Goal: Task Accomplishment & Management: Use online tool/utility

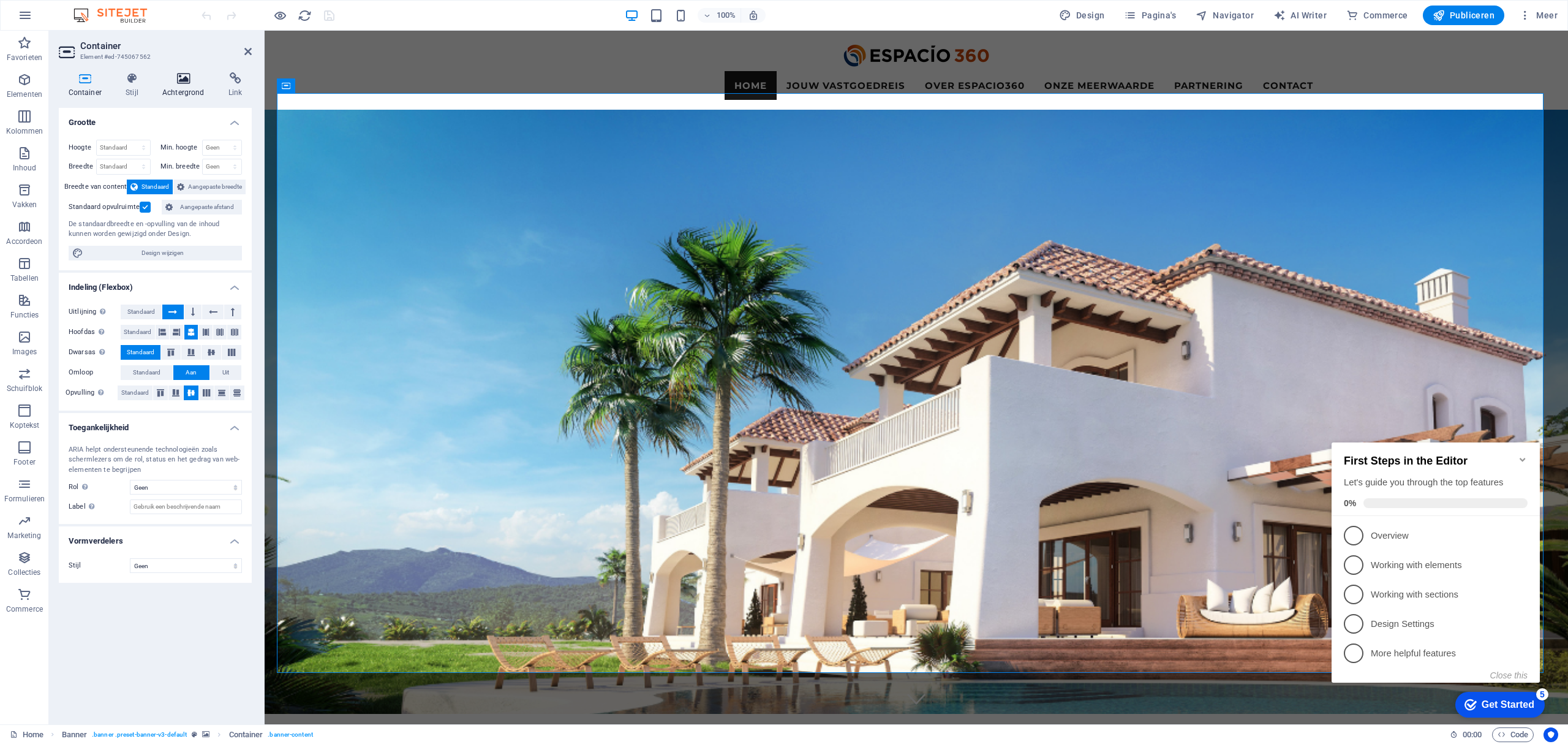
click at [182, 88] on h4 "Achtergrond" at bounding box center [185, 86] width 66 height 26
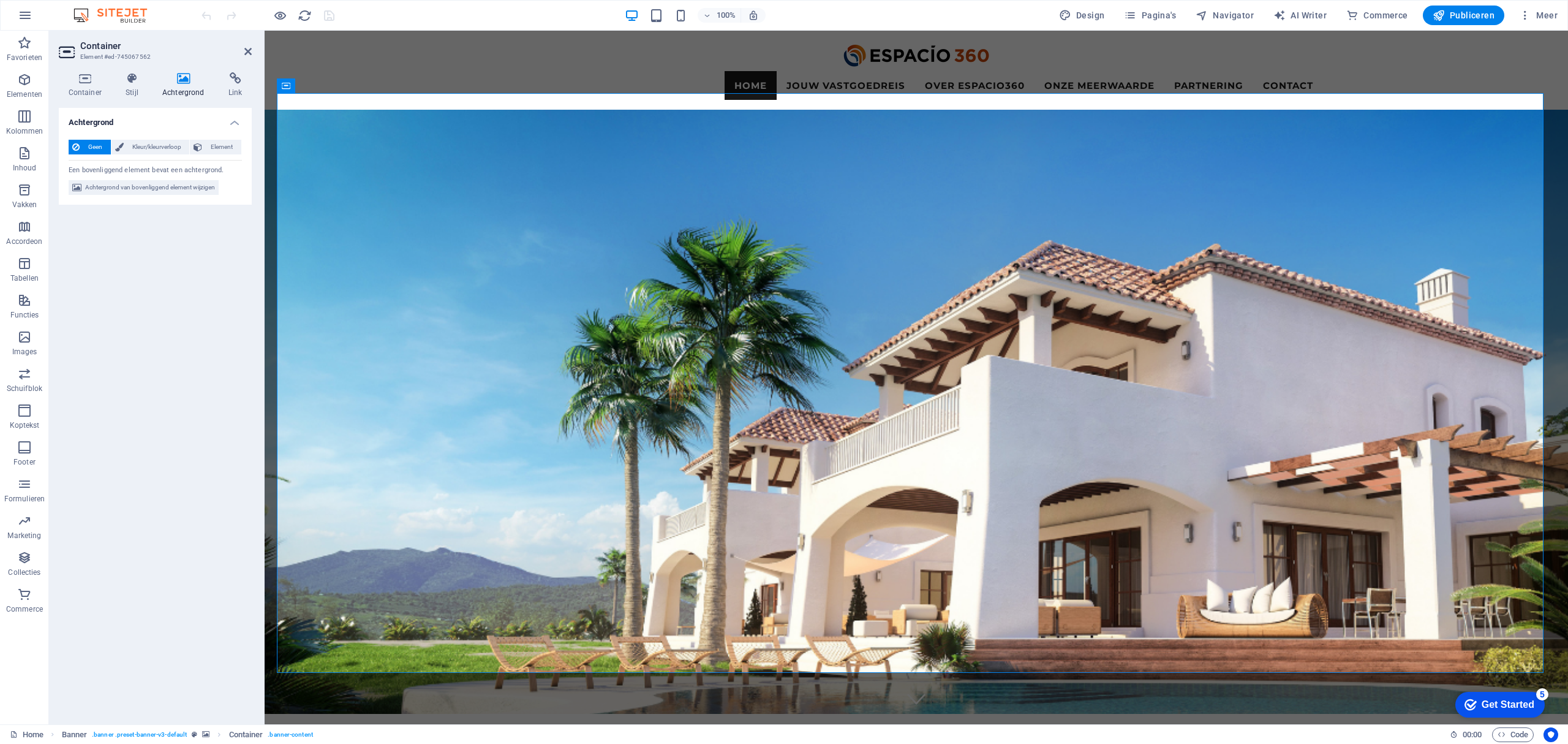
drag, startPoint x: 124, startPoint y: 88, endPoint x: 131, endPoint y: 98, distance: 12.2
click at [125, 88] on h4 "Stijl" at bounding box center [134, 86] width 37 height 26
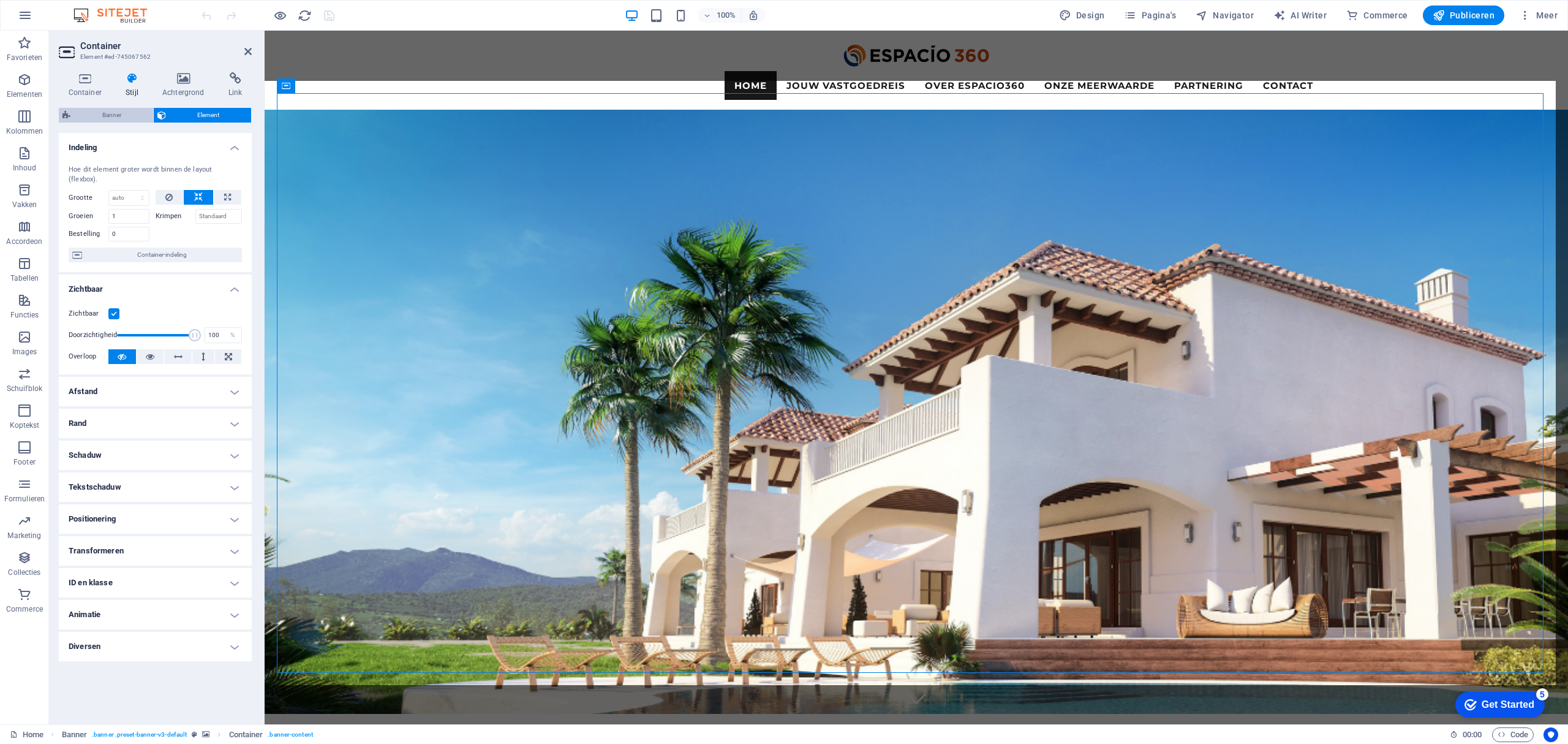
click at [119, 117] on span "Banner" at bounding box center [112, 115] width 76 height 15
select select "rem"
select select "px"
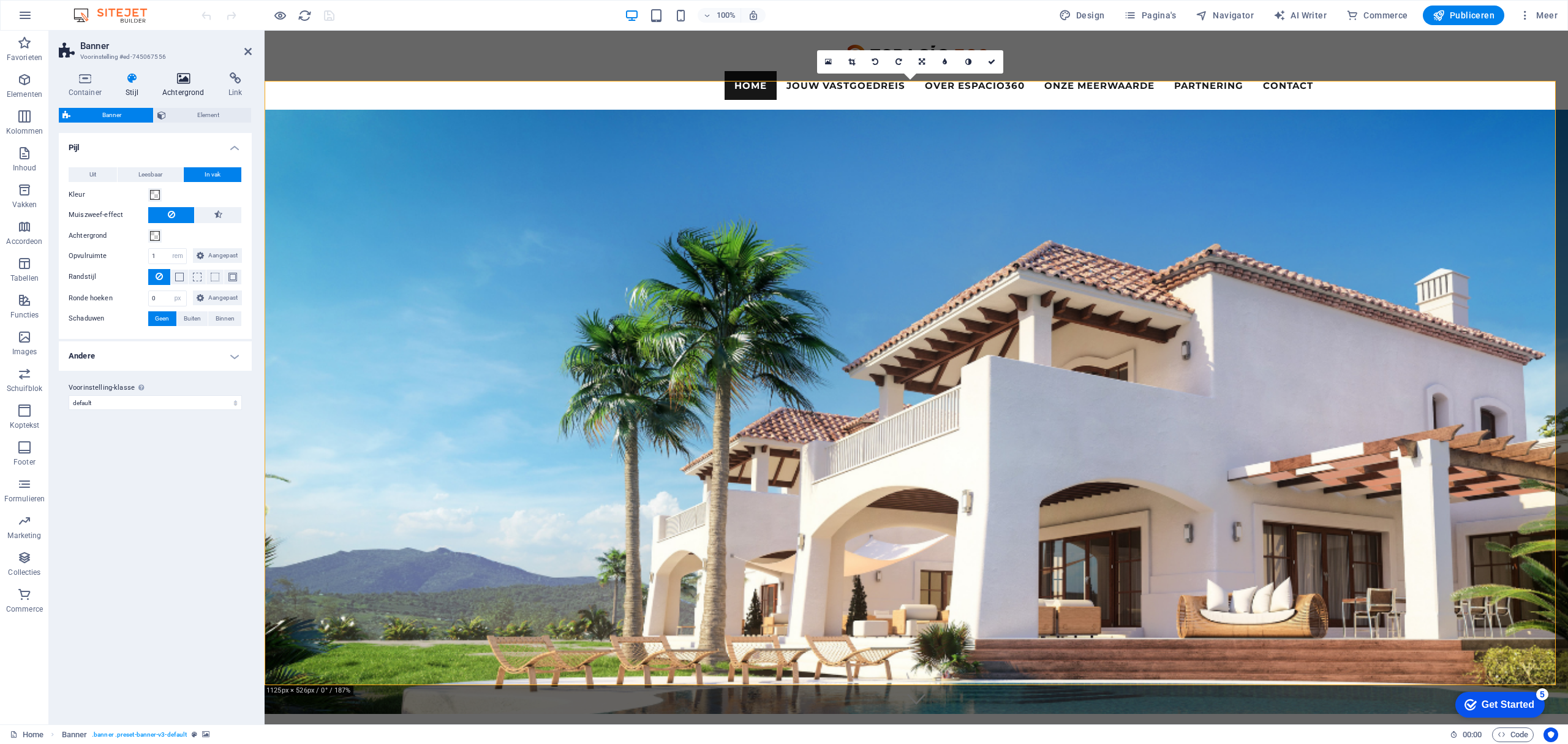
click at [169, 82] on icon at bounding box center [183, 79] width 61 height 12
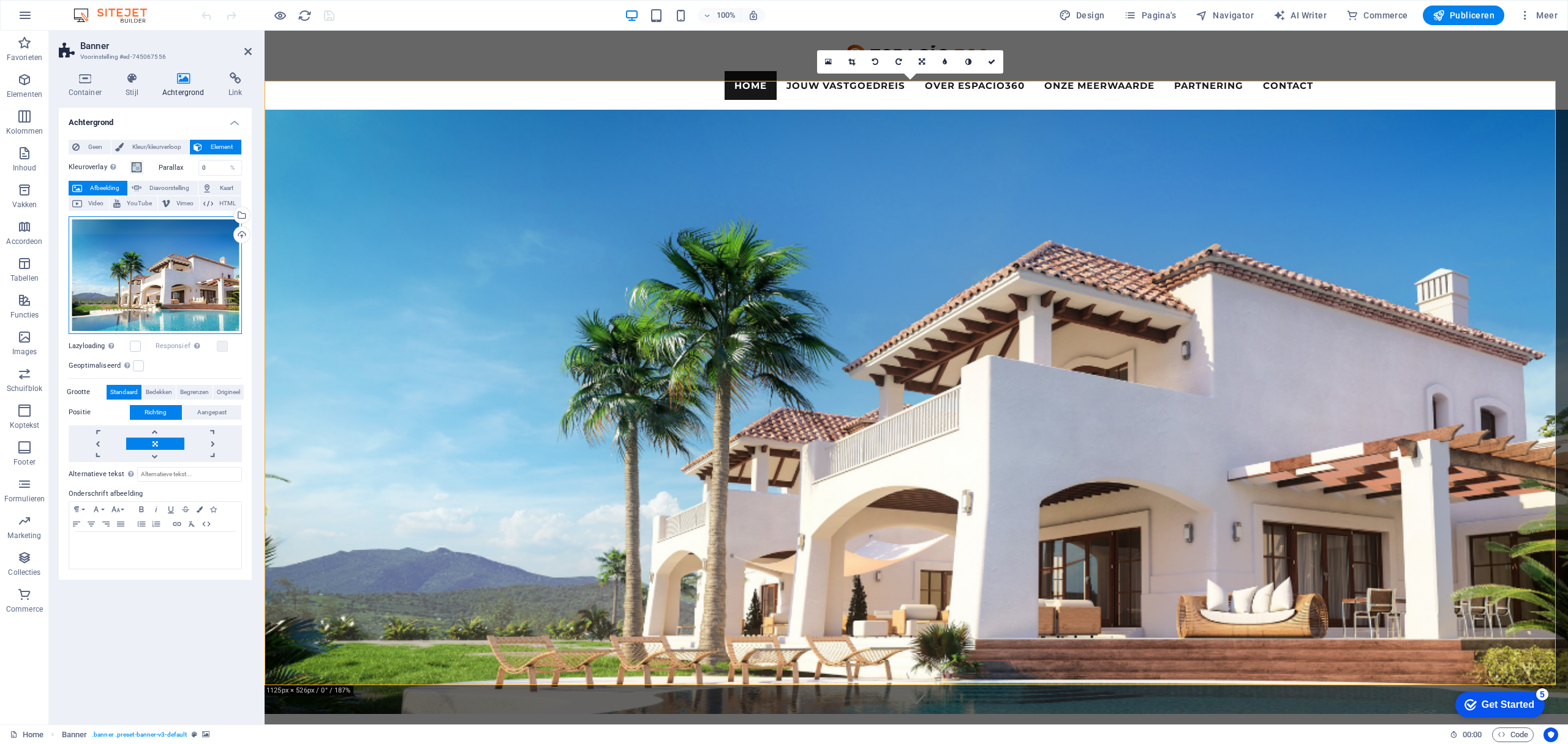
click at [177, 255] on div "Sleep bestanden hierheen, klik om bestanden te kiezen of selecteer bestanden ui…" at bounding box center [156, 275] width 174 height 118
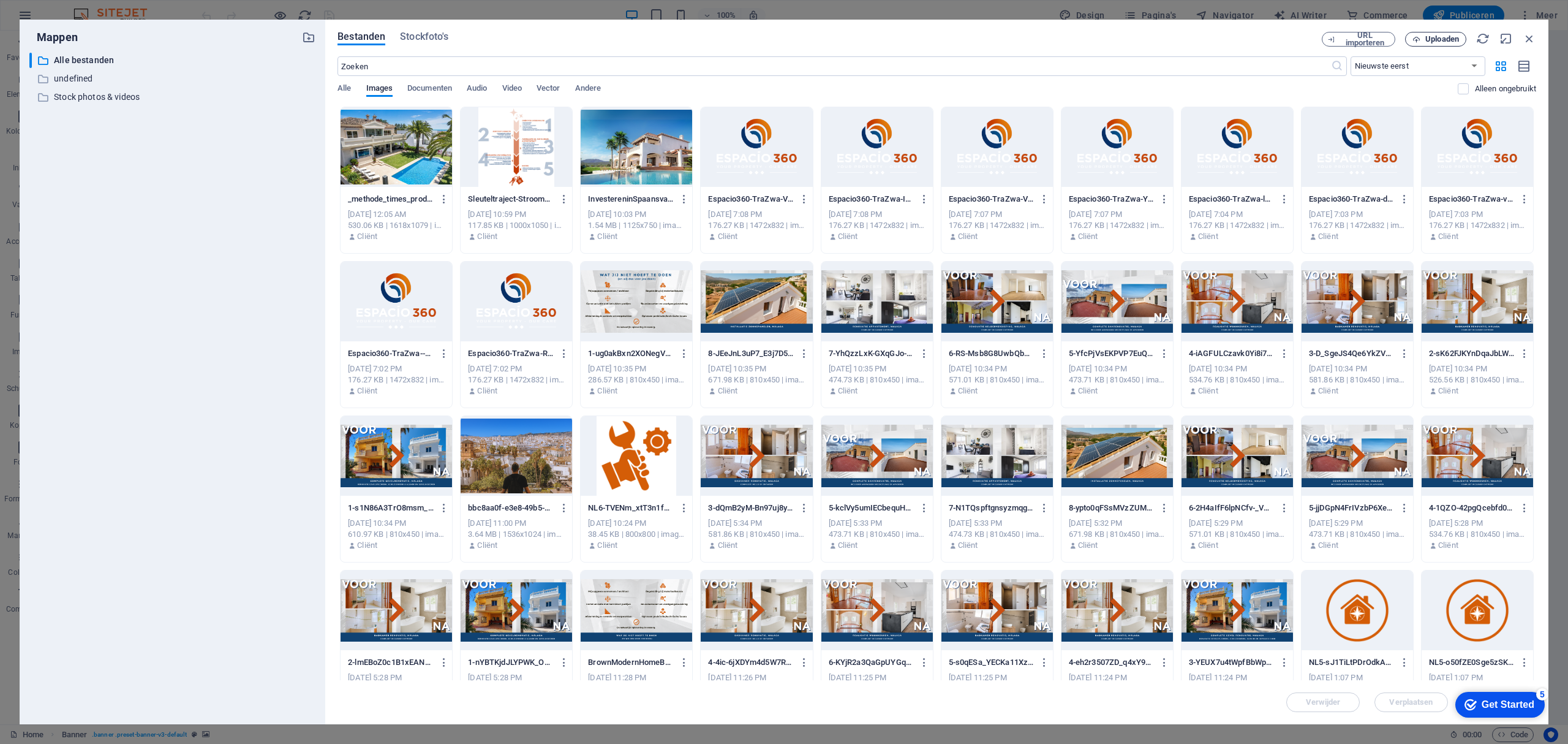
click at [1444, 38] on span "Uploaden" at bounding box center [1442, 39] width 33 height 7
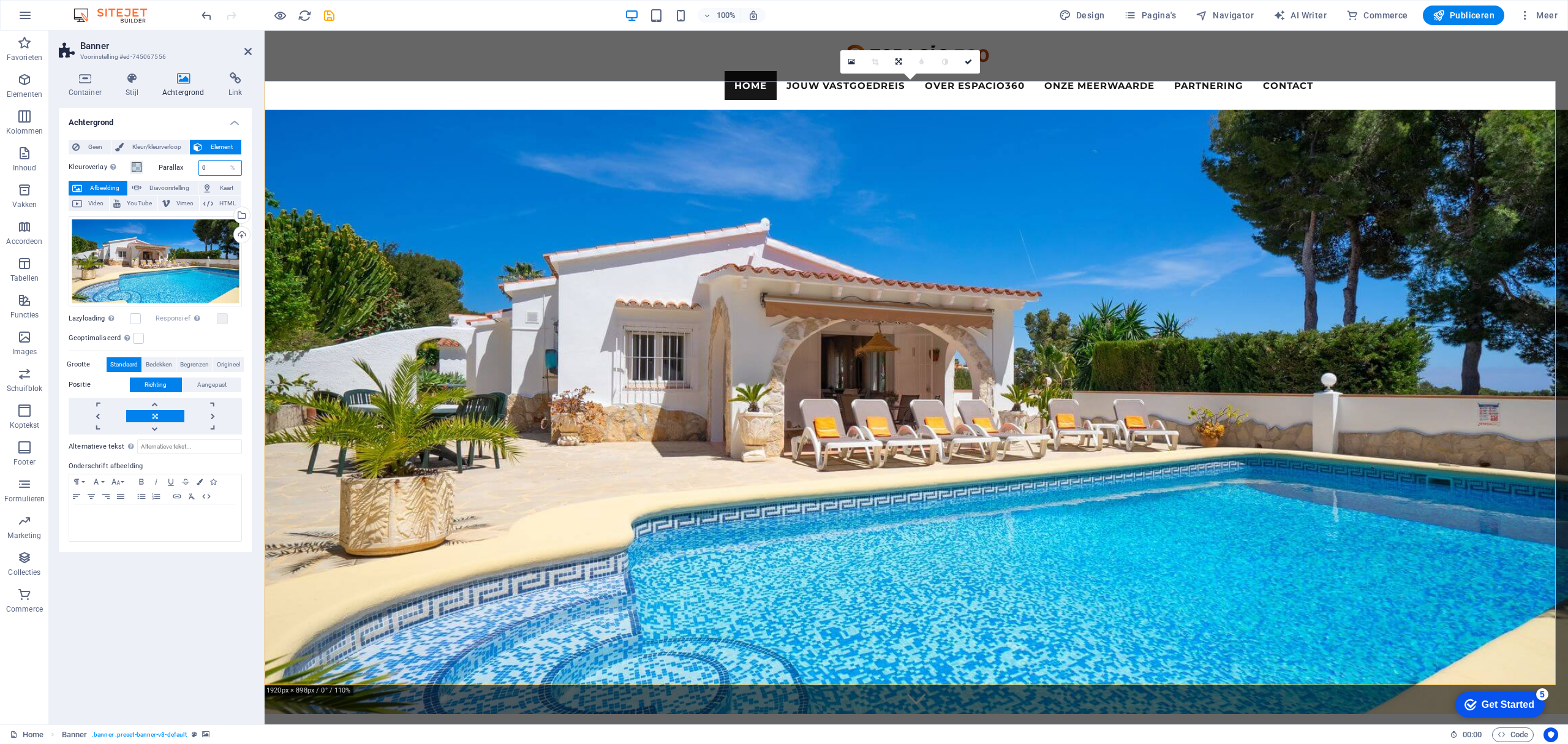
drag, startPoint x: 217, startPoint y: 163, endPoint x: 196, endPoint y: 160, distance: 21.2
click at [196, 160] on div "Parallax 0 %" at bounding box center [200, 168] width 84 height 16
type input "20"
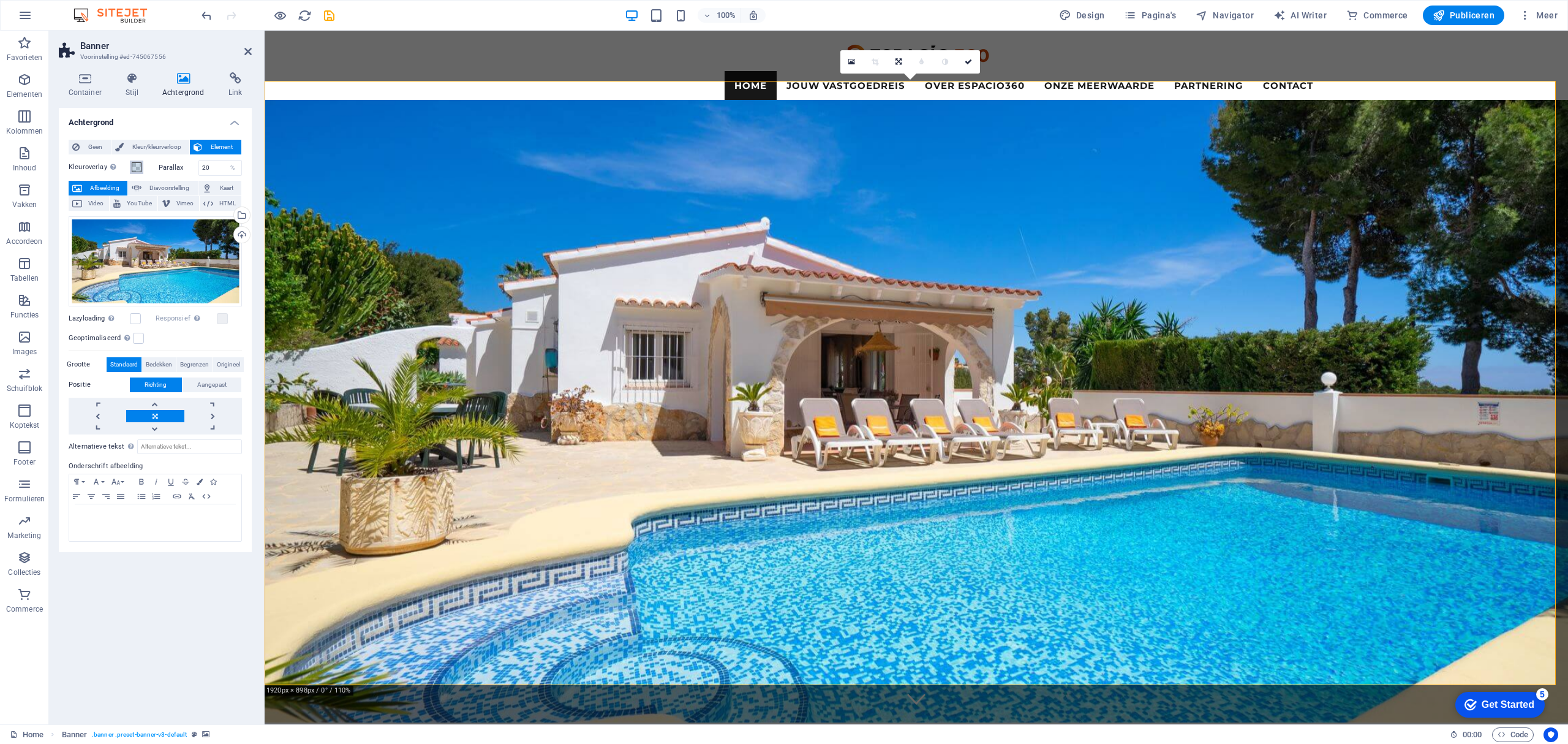
click at [139, 167] on span at bounding box center [136, 167] width 10 height 10
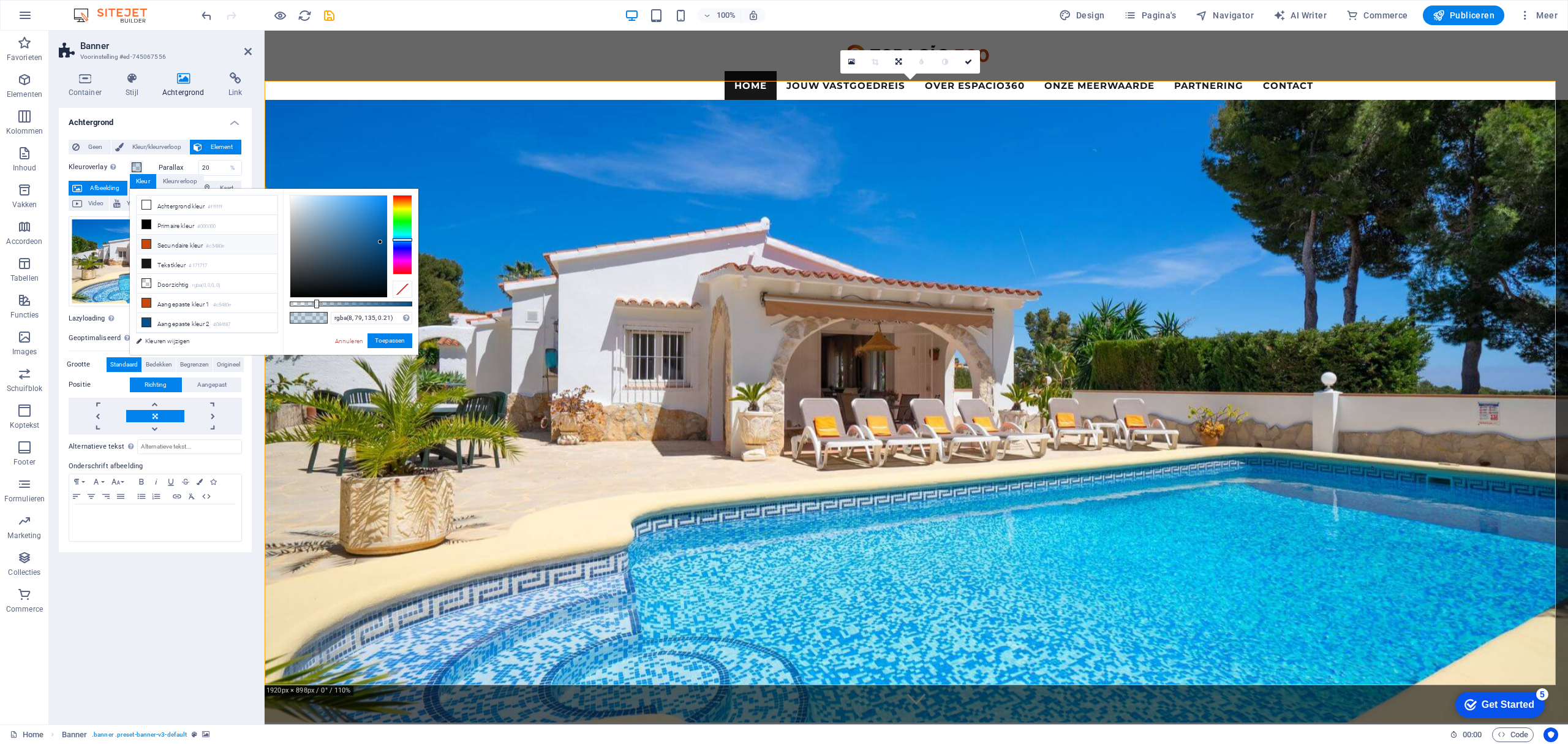
click at [165, 249] on li "Secundaire kleur #c5480e" at bounding box center [206, 245] width 141 height 20
click at [179, 329] on li "Aangepaste kleur 2 #084f87" at bounding box center [206, 323] width 141 height 20
drag, startPoint x: 315, startPoint y: 304, endPoint x: 307, endPoint y: 319, distance: 17.0
click at [307, 319] on div "rgba(8, 79, 135, 0.143) Ondersteunde notaties #0852ed rgb(8, 82, 237) rgba(8, 8…" at bounding box center [351, 360] width 135 height 343
click at [361, 315] on input "rgba(8, 79, 135, 0.143)" at bounding box center [371, 318] width 81 height 12
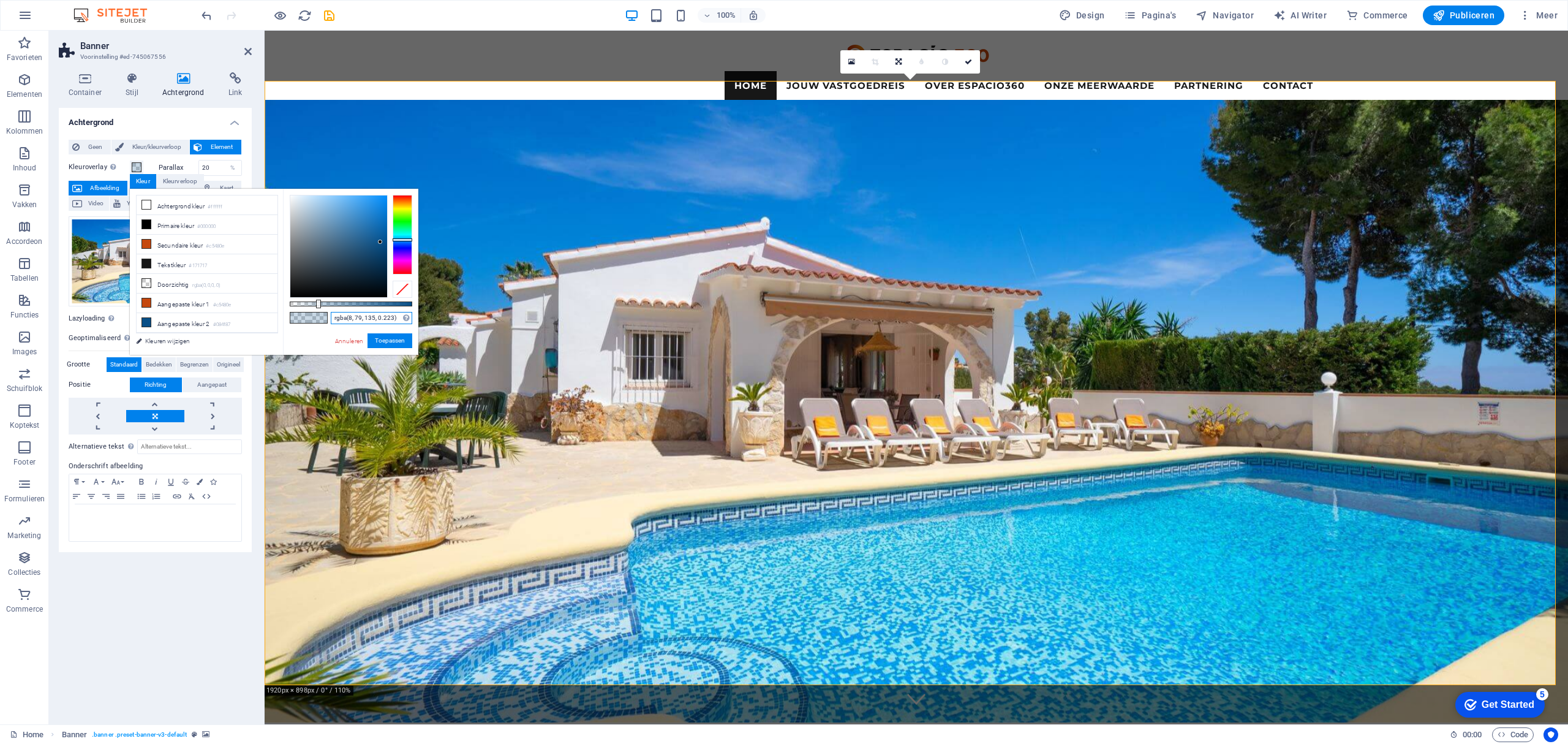
type input "rgba(8, 79, 135, 0.233)"
drag, startPoint x: 309, startPoint y: 300, endPoint x: 319, endPoint y: 307, distance: 12.2
click at [319, 307] on div at bounding box center [320, 304] width 5 height 9
click at [384, 339] on button "Toepassen" at bounding box center [390, 341] width 45 height 15
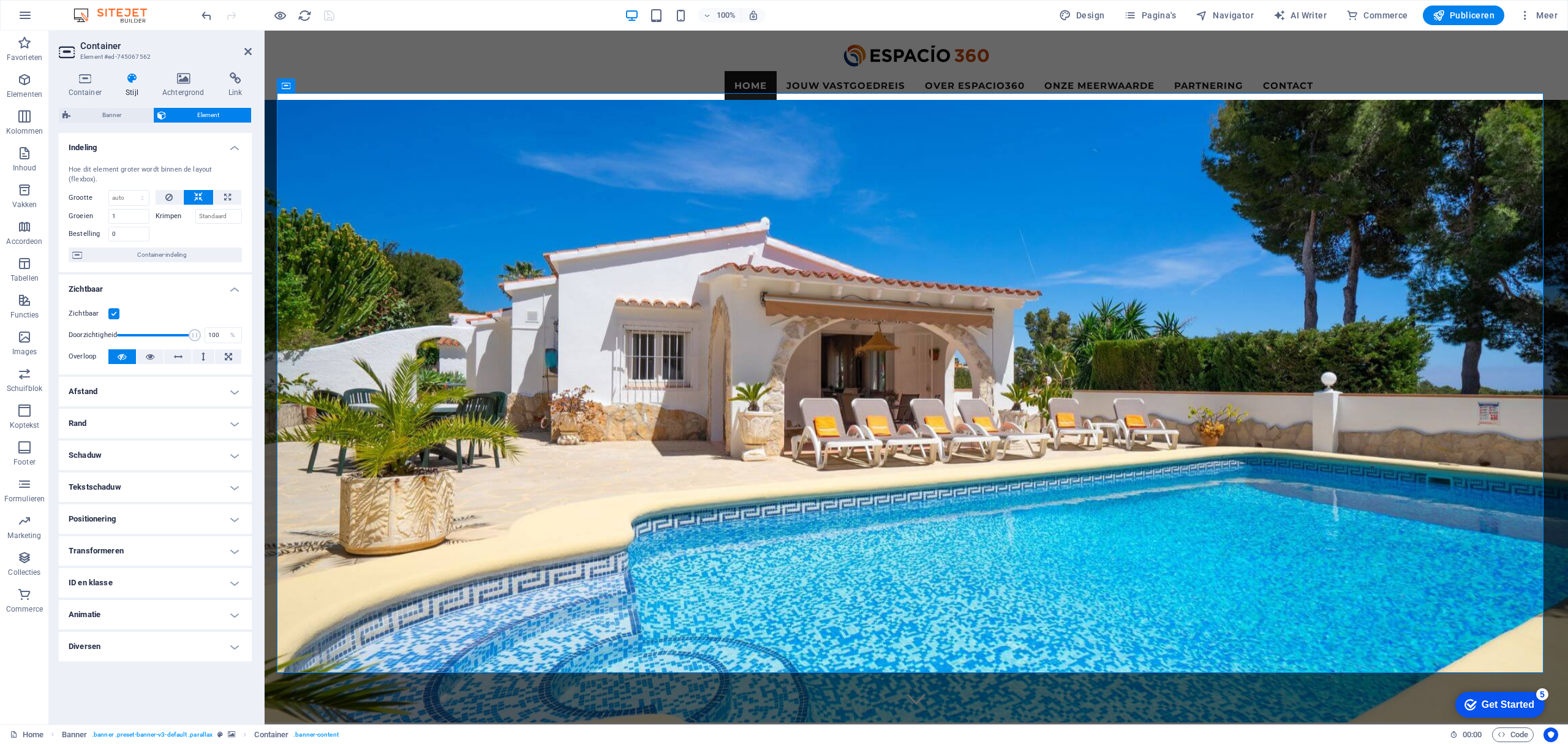
click at [131, 79] on icon at bounding box center [132, 79] width 32 height 12
click at [177, 84] on icon at bounding box center [183, 79] width 61 height 12
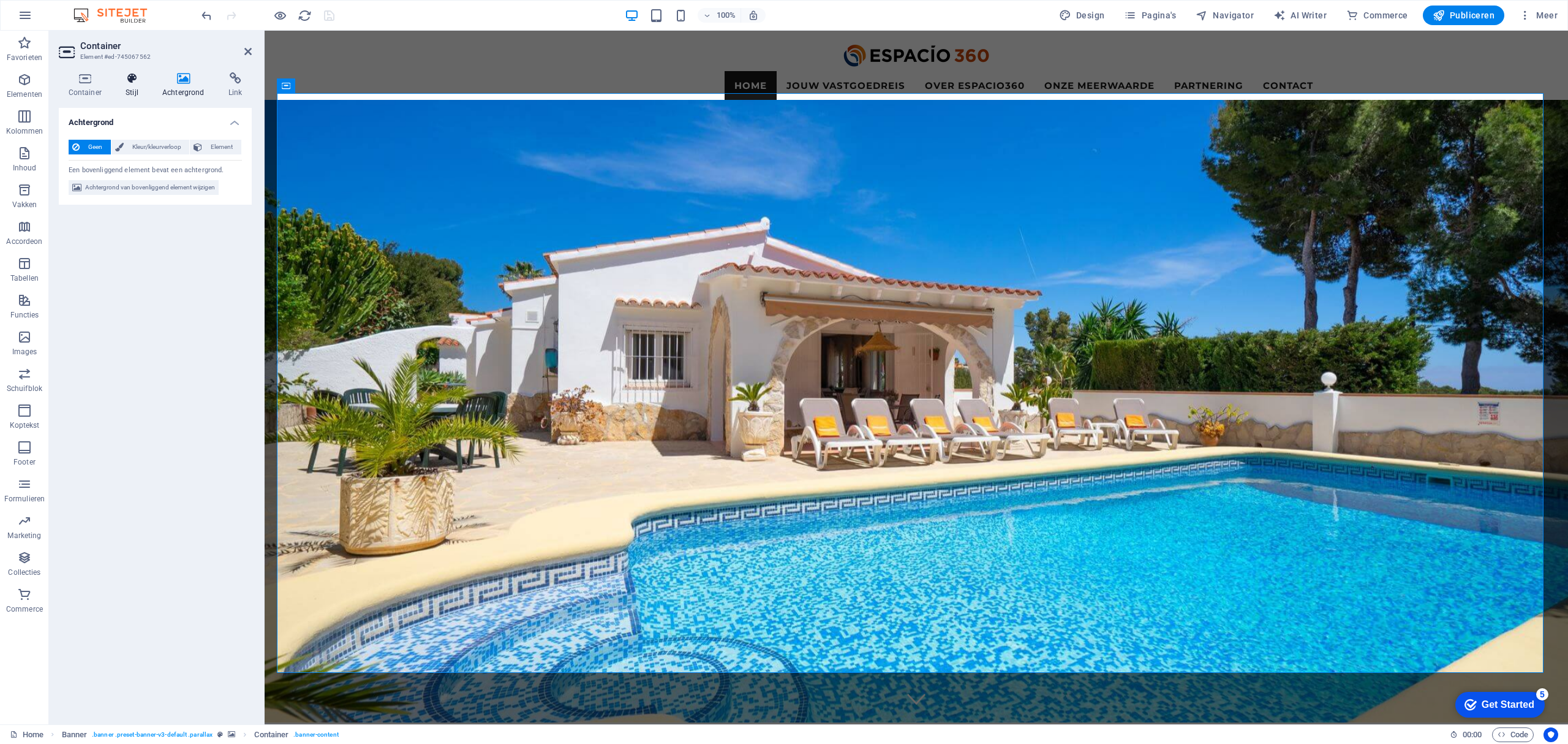
click at [128, 81] on icon at bounding box center [132, 79] width 32 height 12
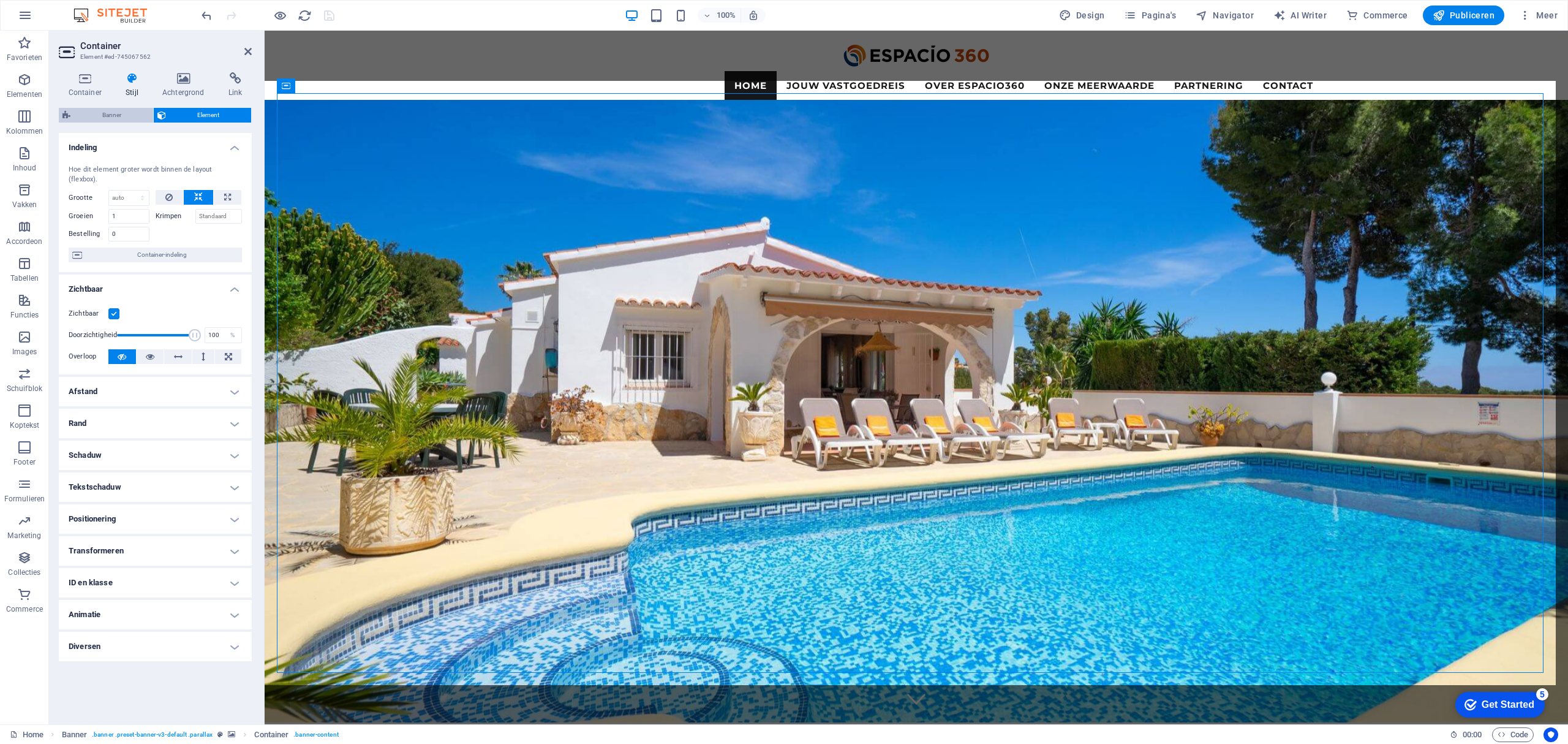
click at [114, 119] on span "Banner" at bounding box center [112, 115] width 76 height 15
select select "rem"
select select "px"
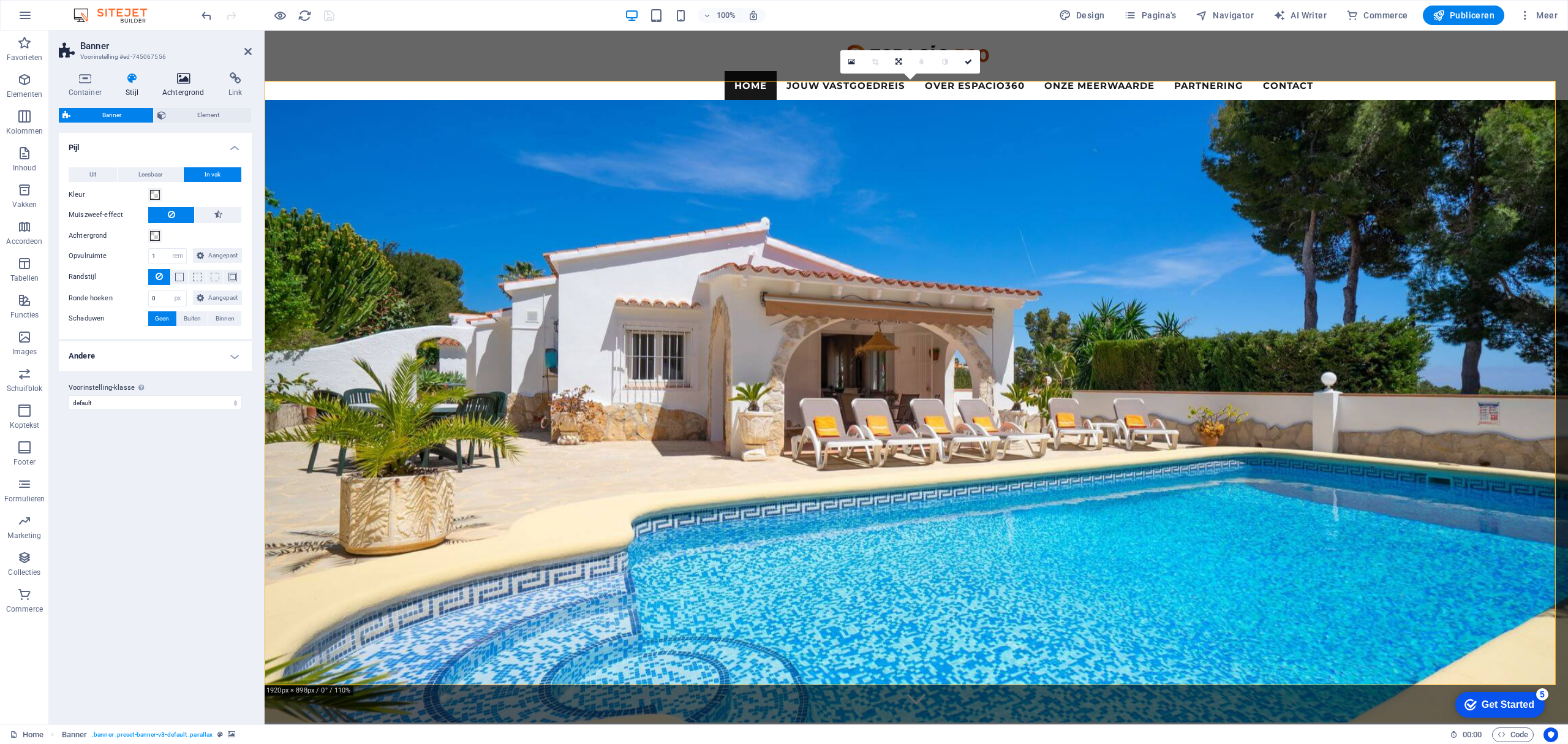
click at [189, 84] on h4 "Achtergrond" at bounding box center [185, 86] width 66 height 26
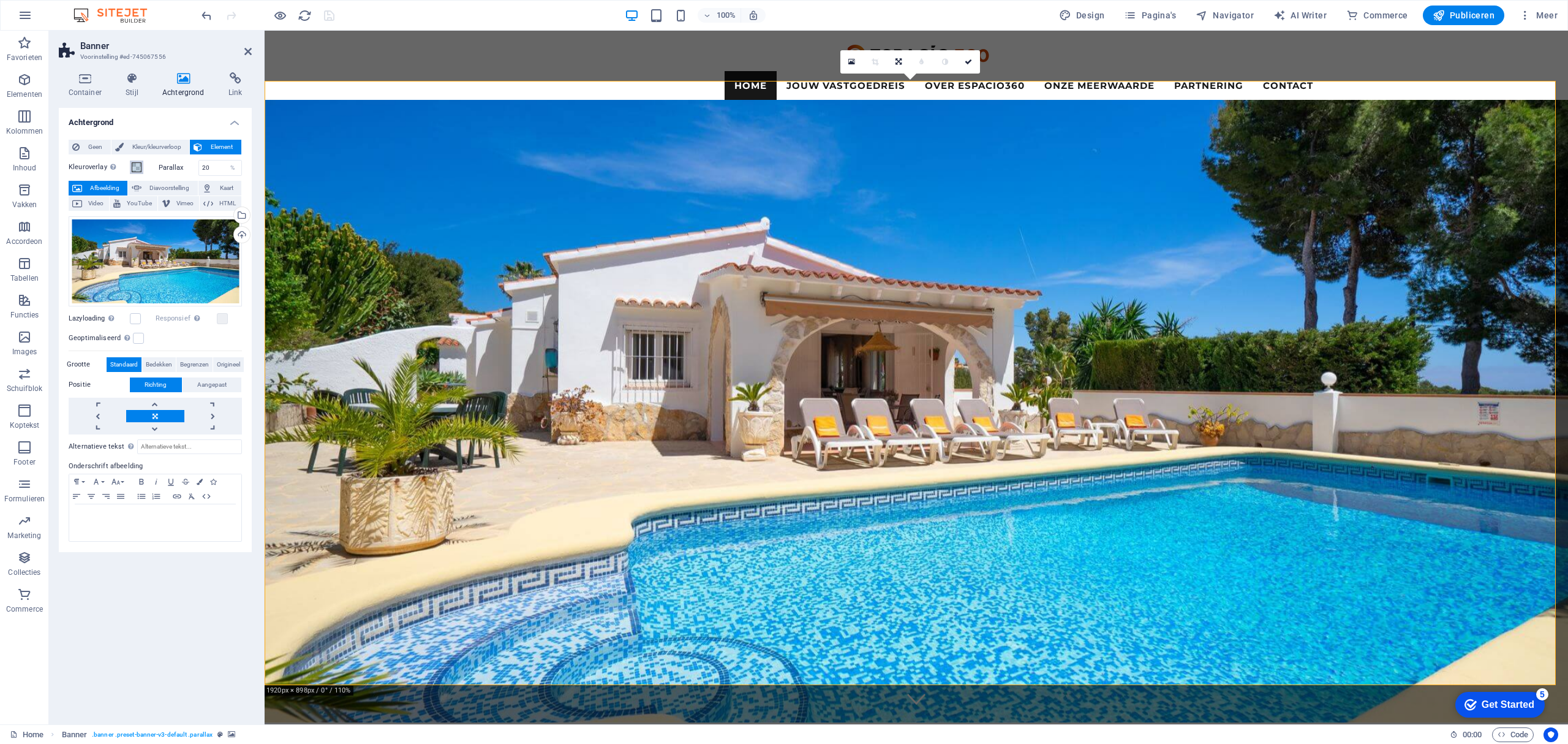
click at [136, 167] on span at bounding box center [136, 167] width 10 height 10
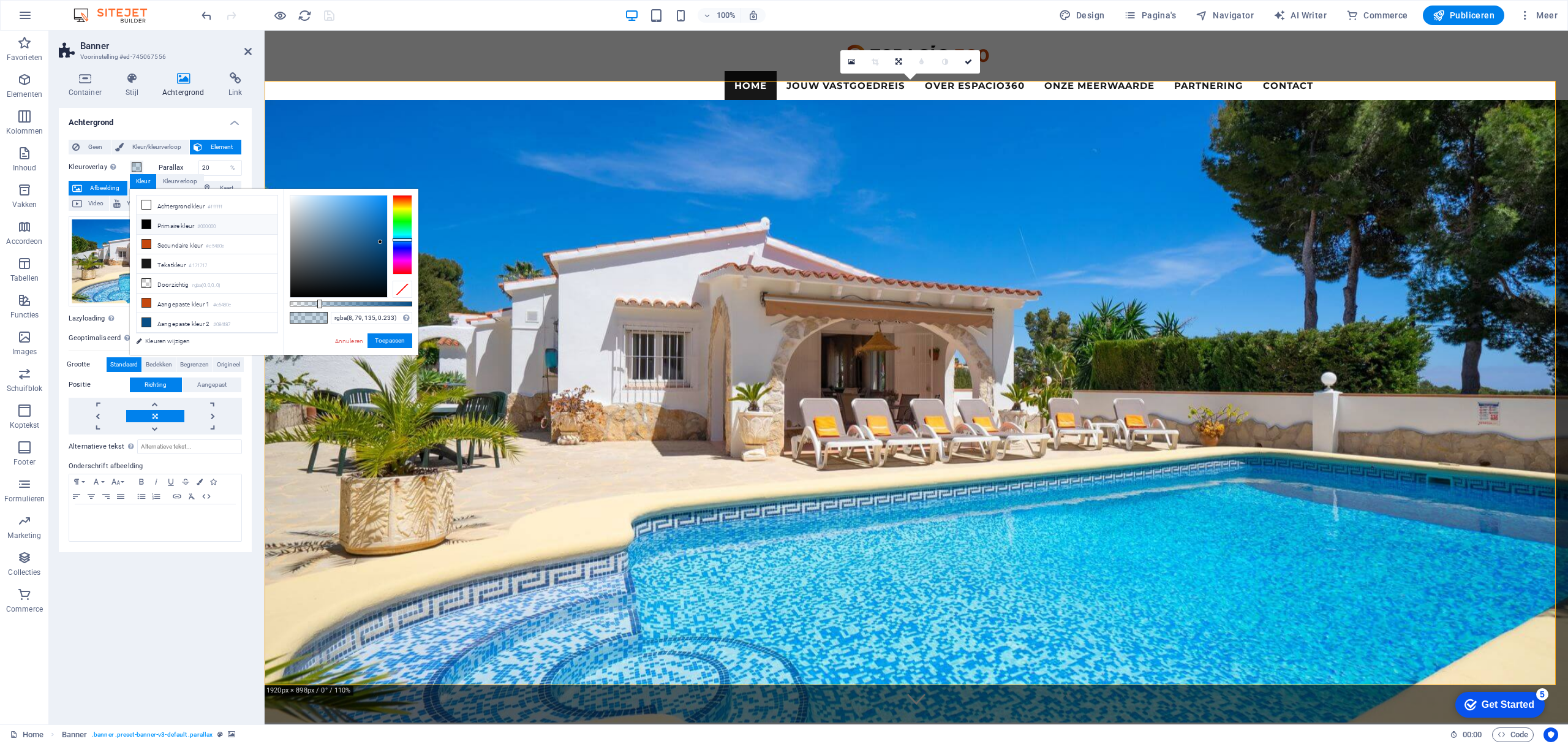
click at [180, 227] on li "Primaire kleur #000000" at bounding box center [206, 225] width 141 height 20
type input "rgba(0, 0, 0, 0.393)"
drag, startPoint x: 319, startPoint y: 303, endPoint x: 338, endPoint y: 314, distance: 22.0
click at [338, 314] on div "rgba(0, 0, 0, 0.393) Ondersteunde notaties #0852ed rgb(8, 82, 237) rgba(8, 82, …" at bounding box center [351, 360] width 135 height 343
click at [381, 340] on button "Toepassen" at bounding box center [390, 341] width 45 height 15
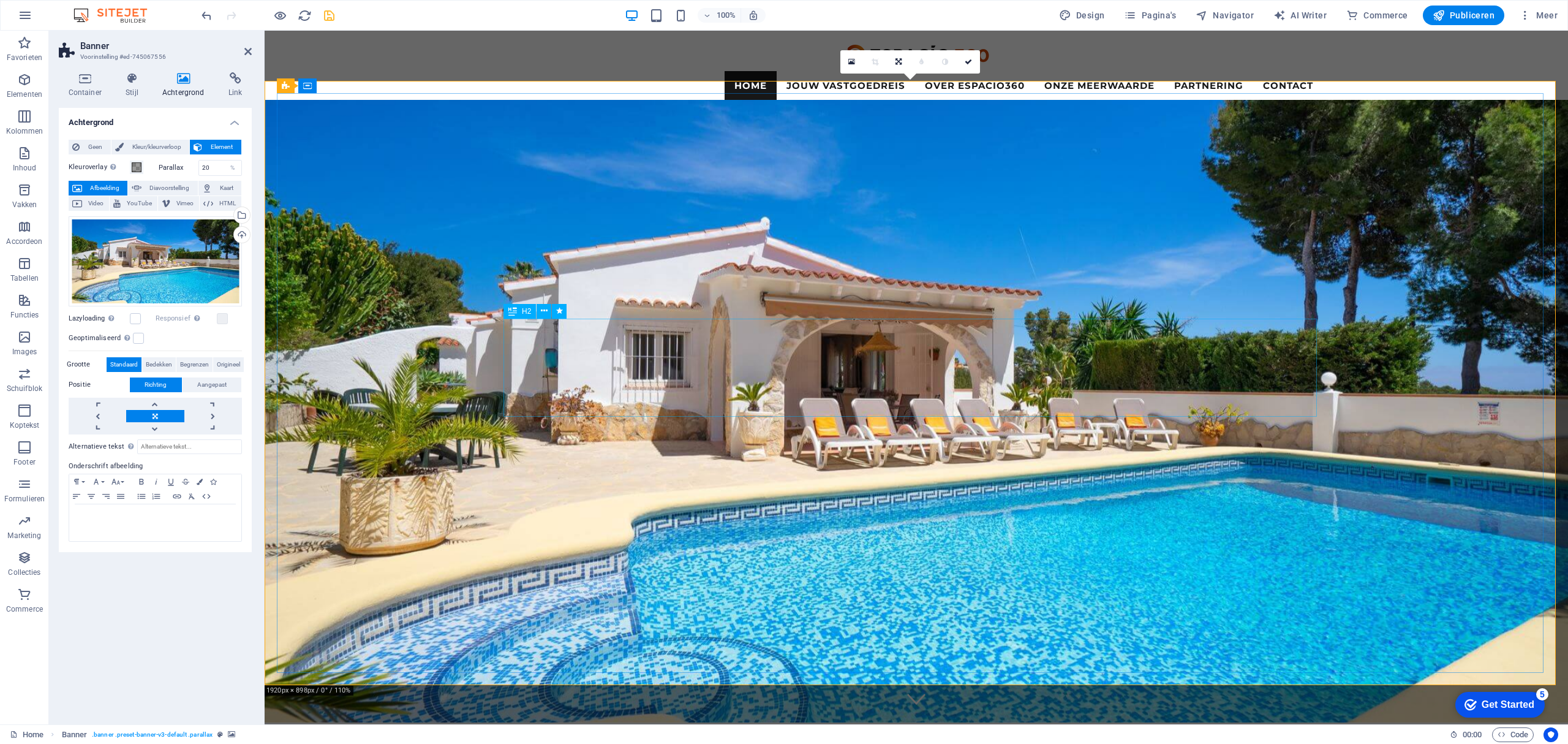
drag, startPoint x: 599, startPoint y: 337, endPoint x: 816, endPoint y: 337, distance: 217.0
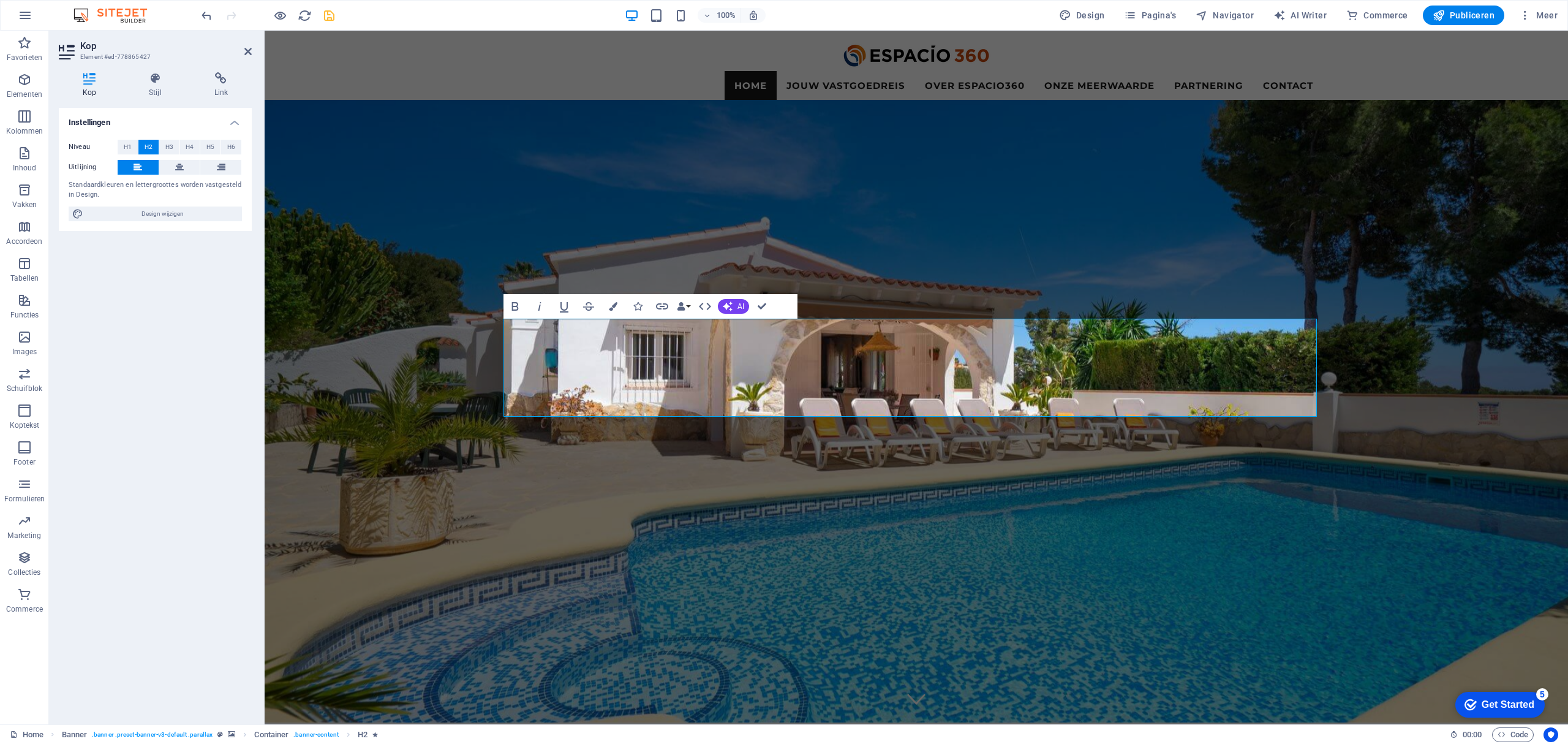
click at [138, 64] on div "Kop Stijl Link Instellingen Niveau H1 H2 H3 H4 H5 H6 Uitlijning Standaardkleure…" at bounding box center [155, 393] width 213 height 662
click at [152, 79] on icon at bounding box center [155, 79] width 60 height 12
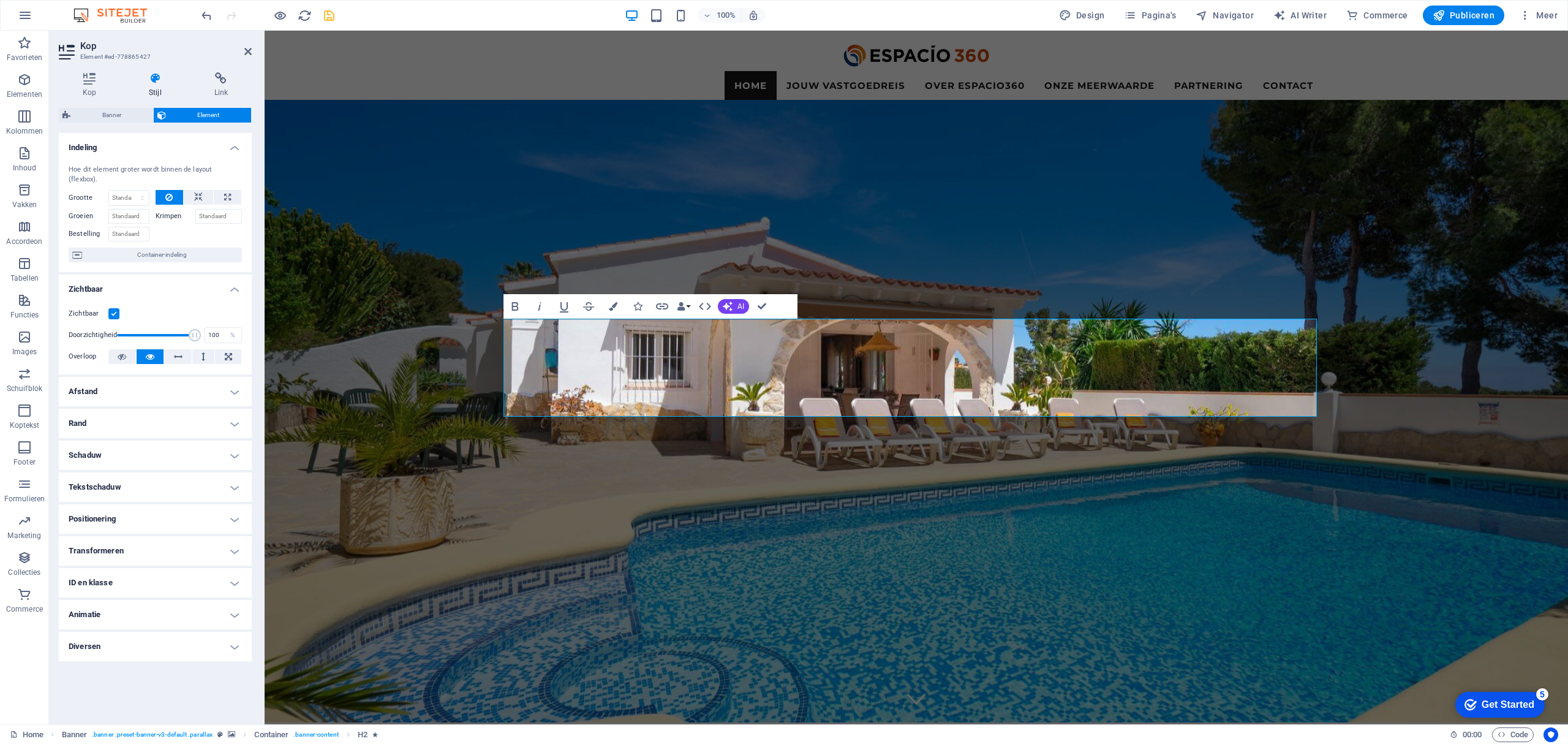
click at [159, 474] on h4 "Tekstschaduw" at bounding box center [155, 487] width 193 height 29
click at [119, 533] on span at bounding box center [115, 532] width 10 height 10
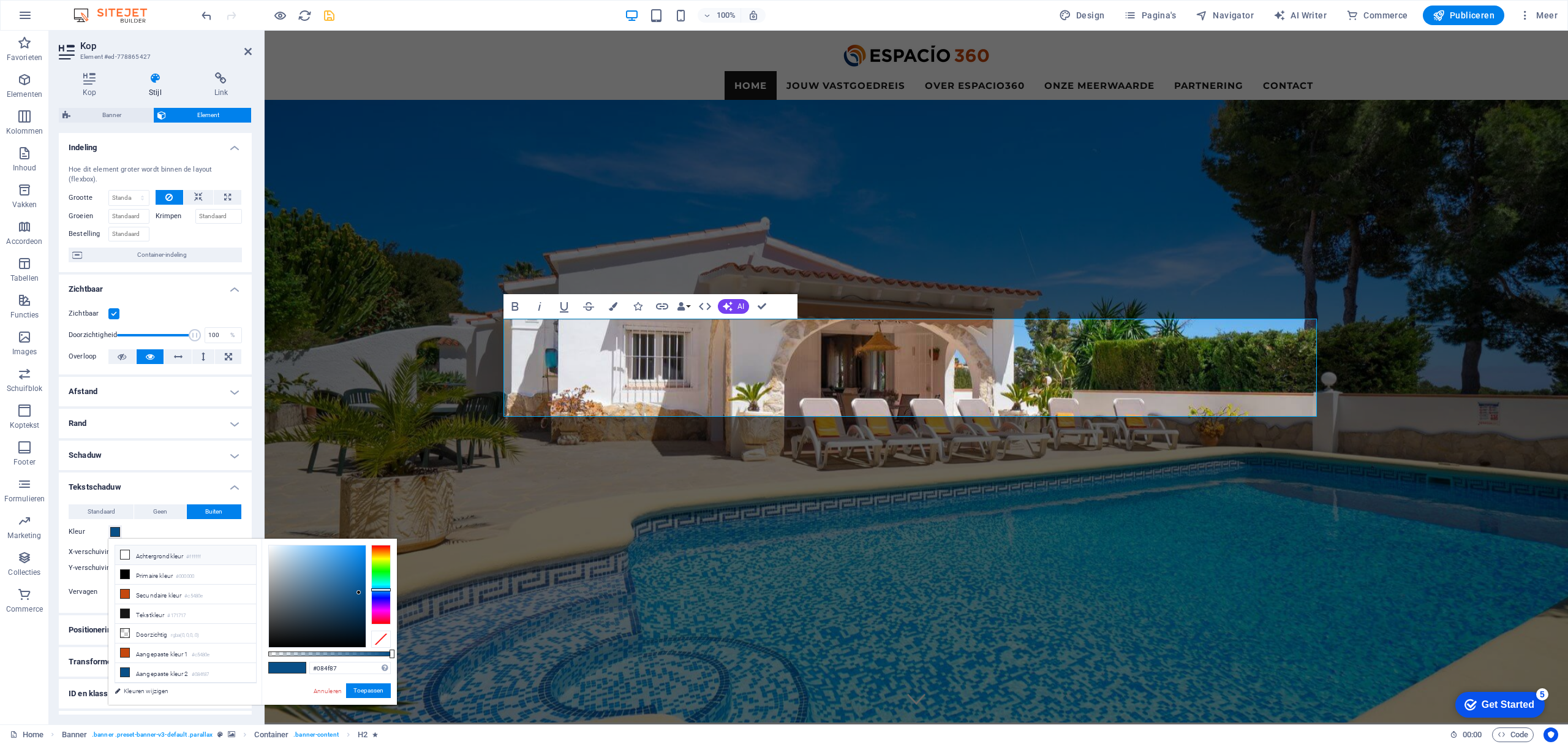
click at [128, 555] on icon at bounding box center [125, 554] width 9 height 9
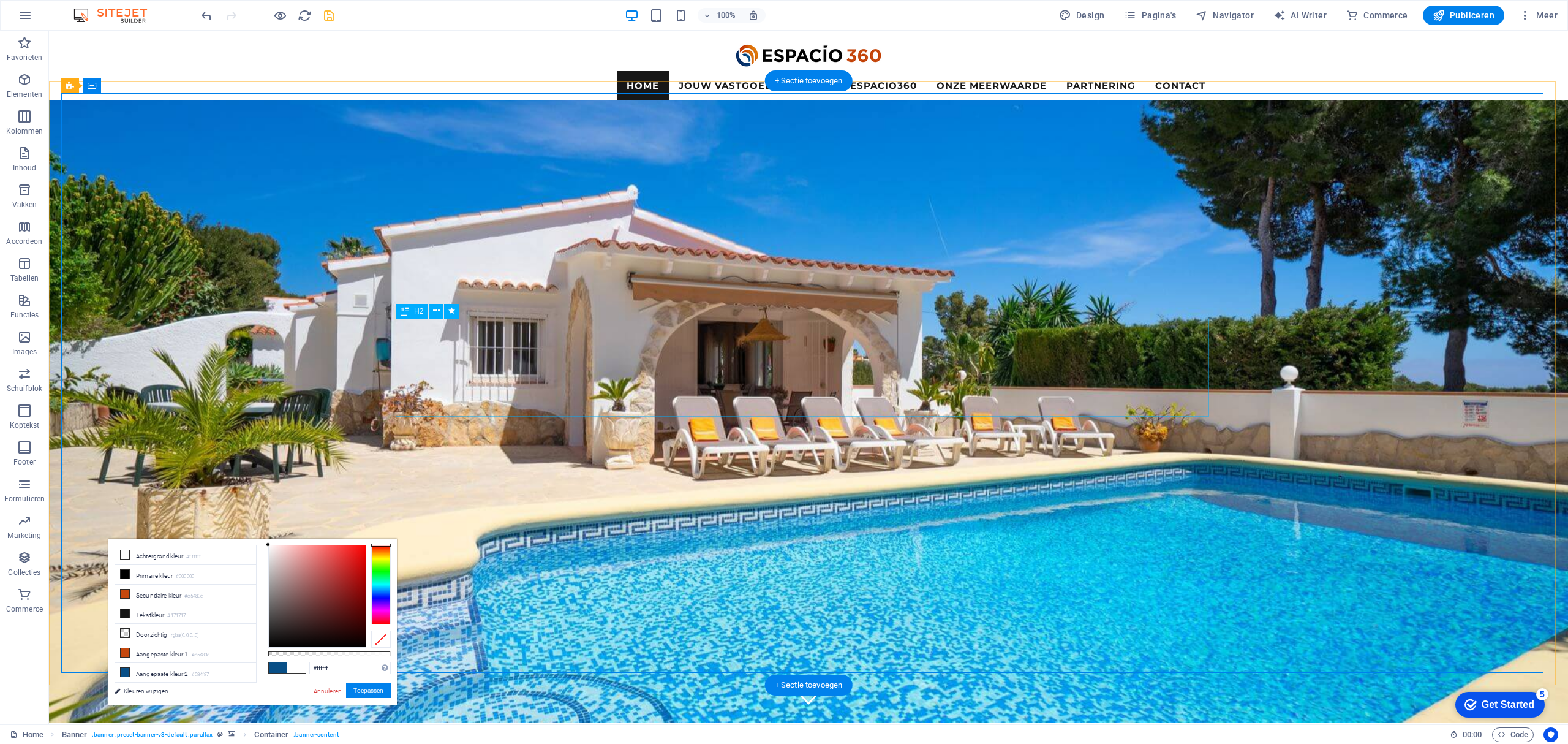
click at [172, 557] on li "Achtergrondkleur #ffffff" at bounding box center [185, 556] width 141 height 20
click at [121, 554] on icon at bounding box center [125, 554] width 9 height 9
click at [278, 669] on span at bounding box center [278, 667] width 19 height 11
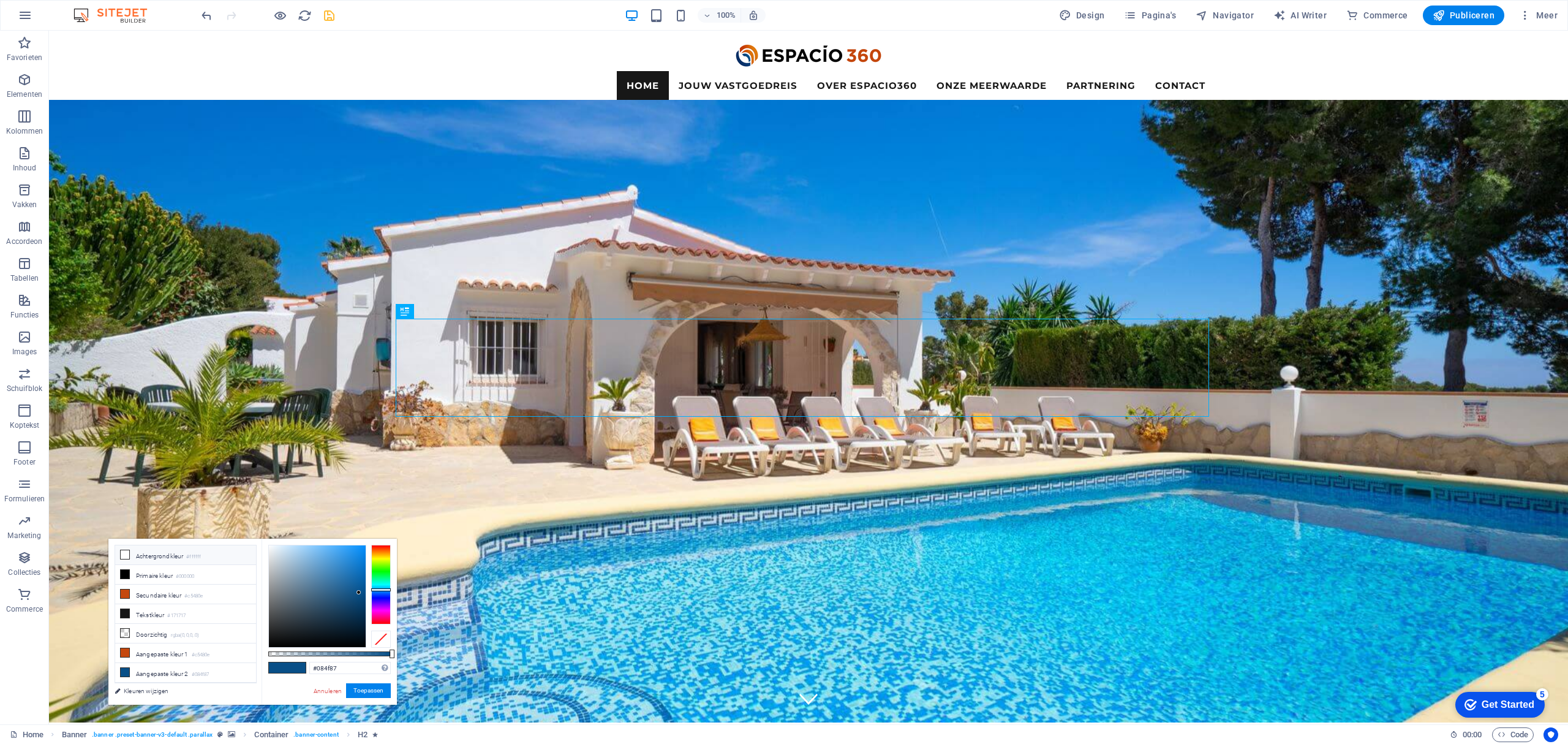
click at [124, 555] on icon at bounding box center [125, 554] width 9 height 9
type input "#ffffff"
click at [297, 662] on span at bounding box center [297, 667] width 19 height 11
click at [299, 668] on span at bounding box center [297, 667] width 19 height 11
click at [368, 689] on button "Toepassen" at bounding box center [368, 691] width 45 height 15
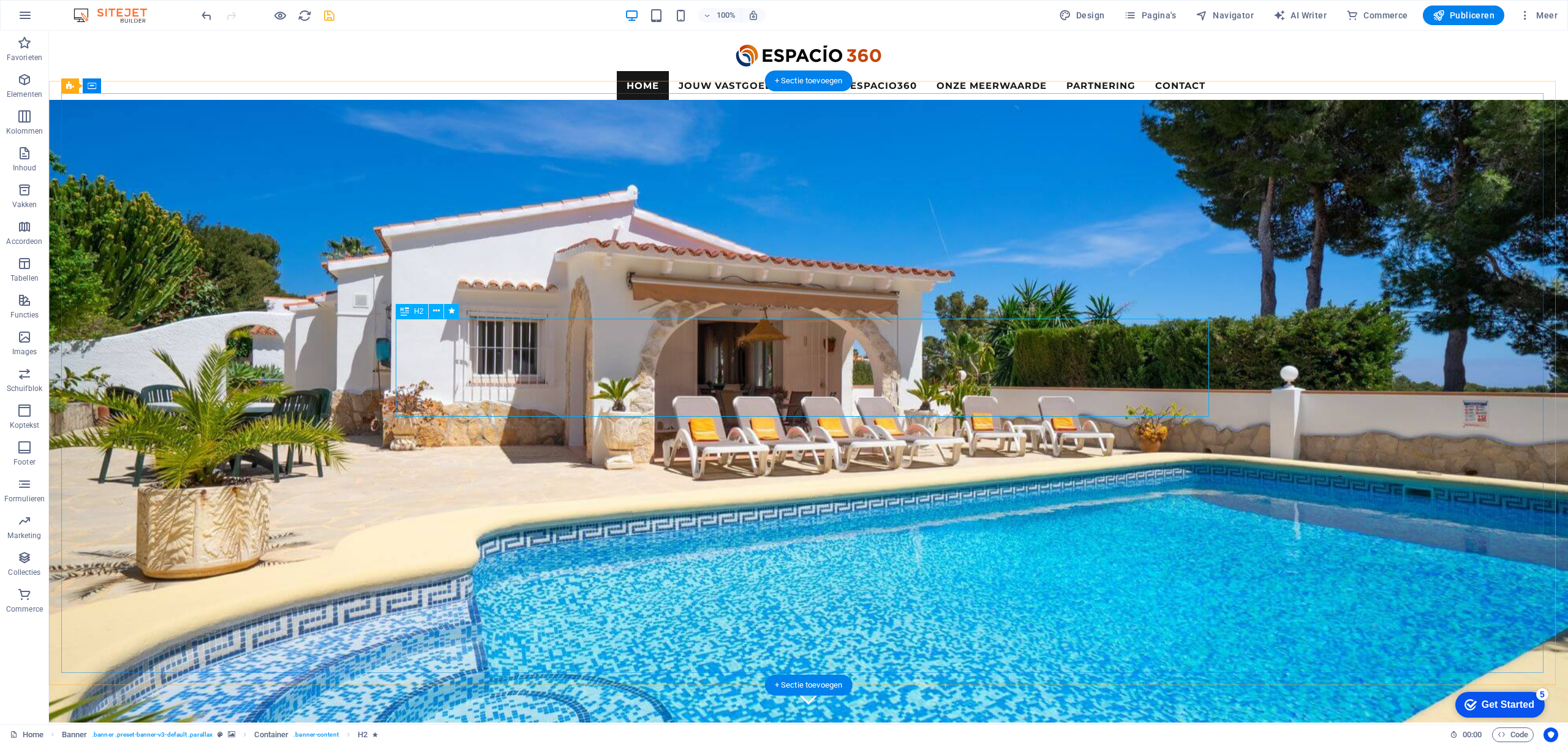
select select "px"
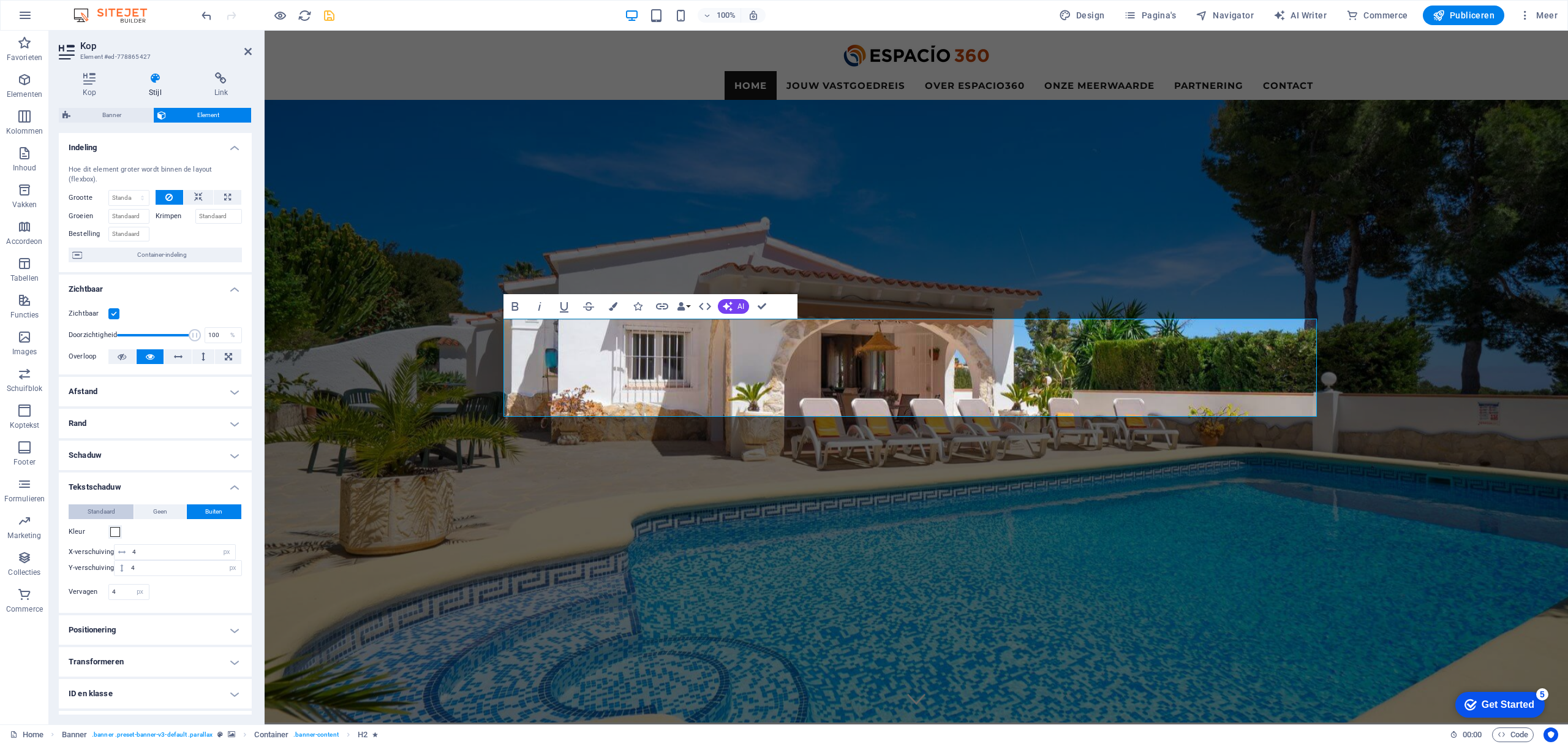
click at [89, 510] on span "Standaard" at bounding box center [101, 512] width 27 height 15
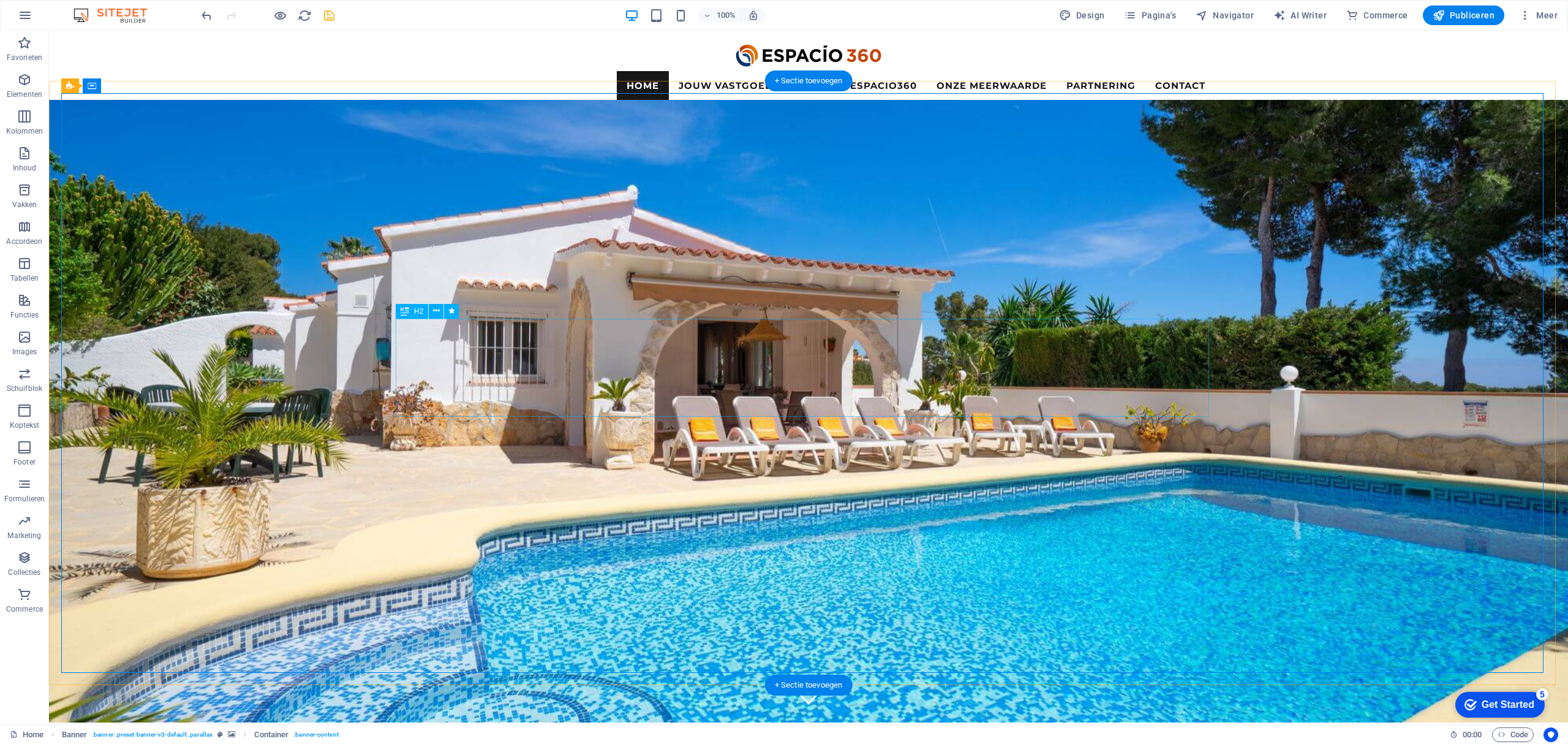
select select "px"
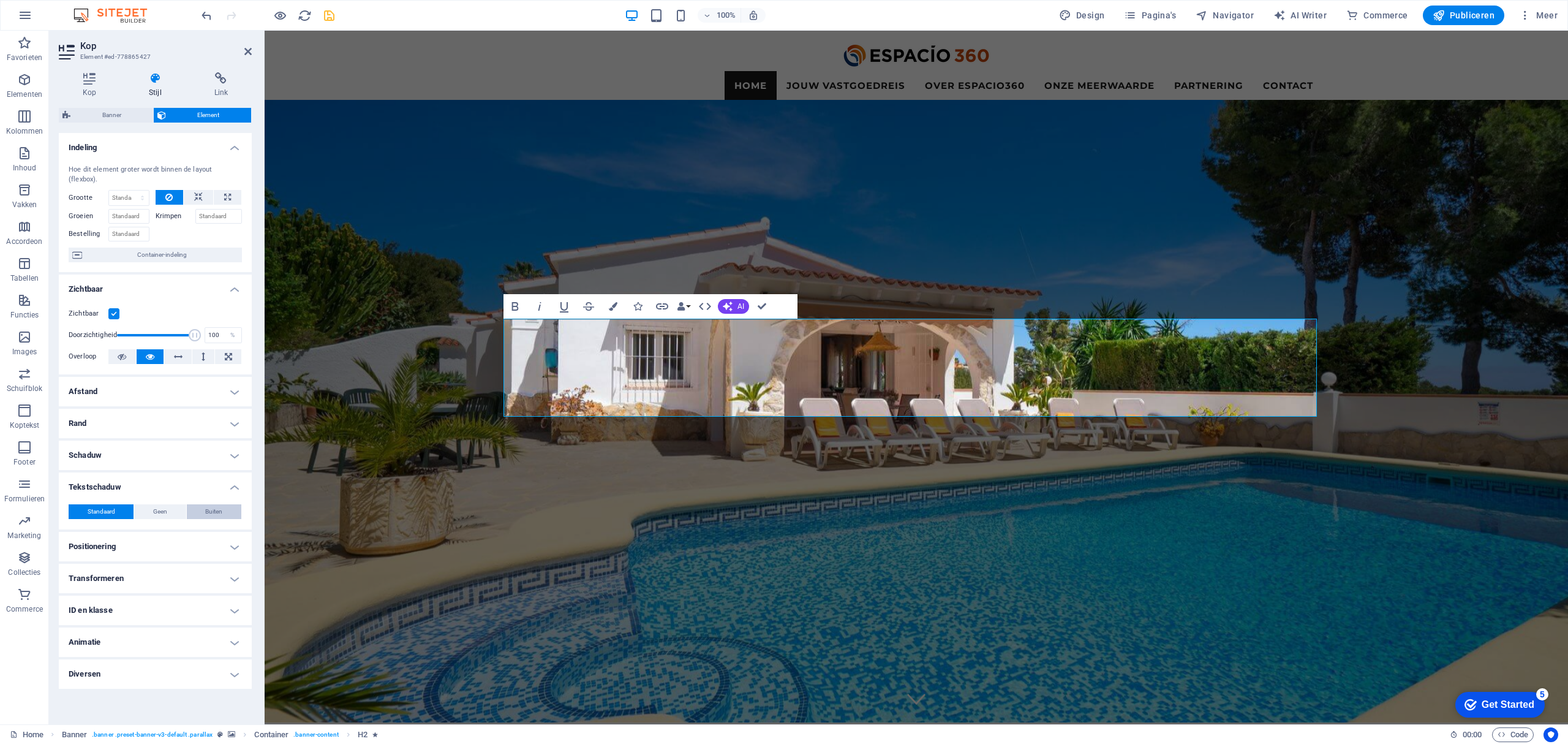
click at [216, 504] on span "Buiten" at bounding box center [214, 512] width 17 height 15
type input "2"
type input "4"
click at [113, 532] on span at bounding box center [115, 532] width 10 height 10
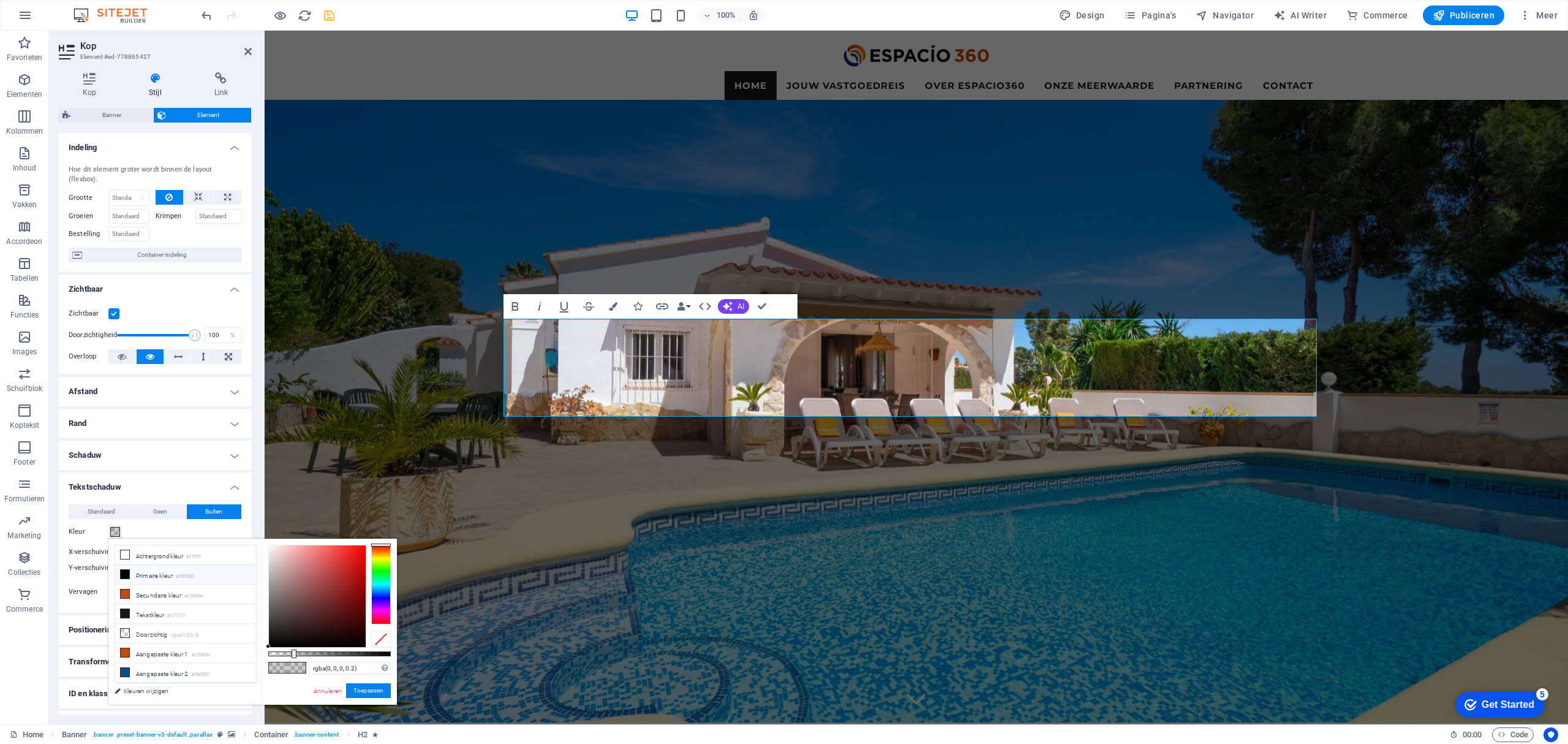
click at [121, 575] on icon at bounding box center [125, 574] width 9 height 9
type input "#000000"
click at [372, 688] on button "Toepassen" at bounding box center [368, 691] width 45 height 15
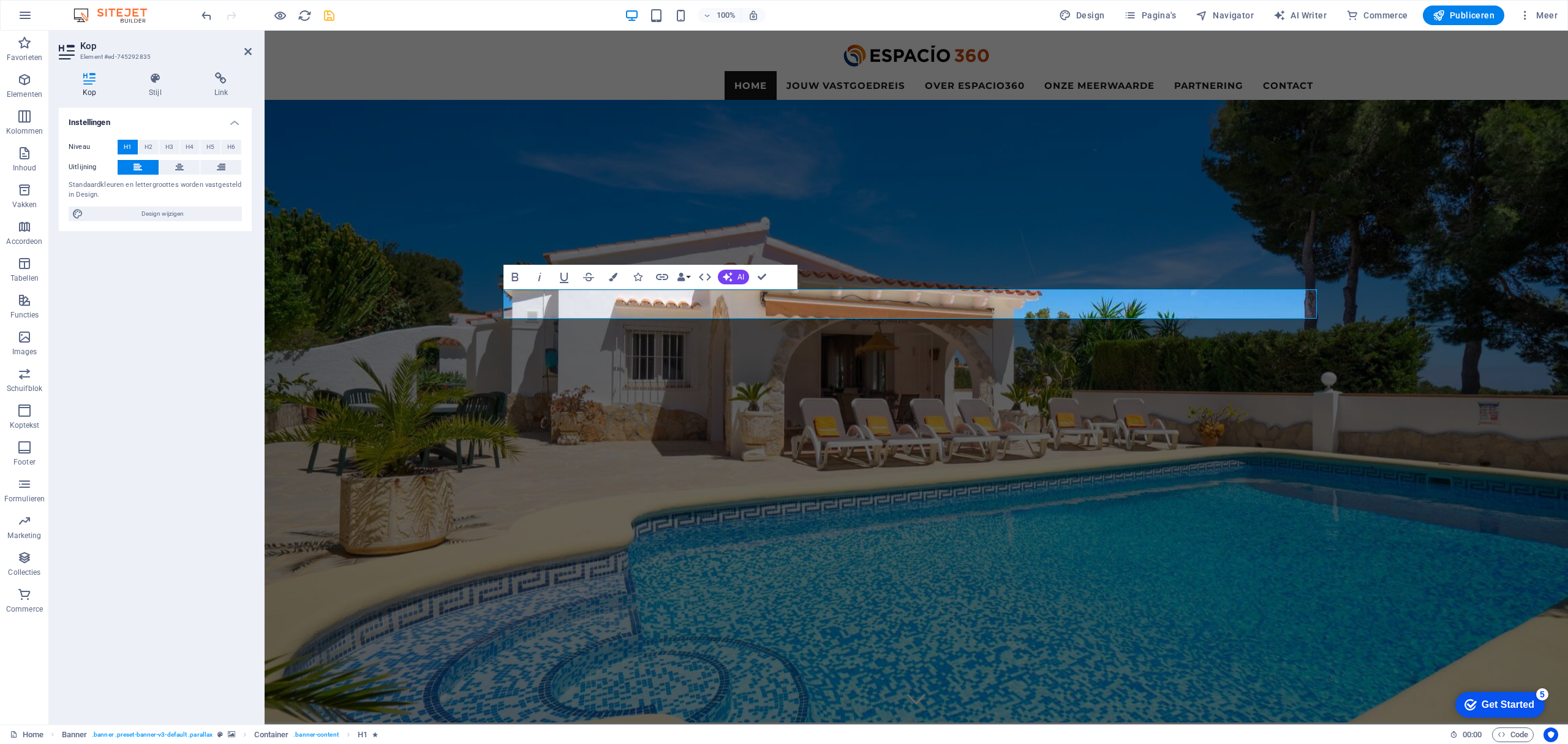
click at [158, 99] on div "Kop Stijl Link Instellingen Niveau H1 H2 H3 H4 H5 H6 Uitlijning Standaardkleure…" at bounding box center [155, 394] width 193 height 642
click at [153, 89] on h4 "Stijl" at bounding box center [157, 86] width 65 height 26
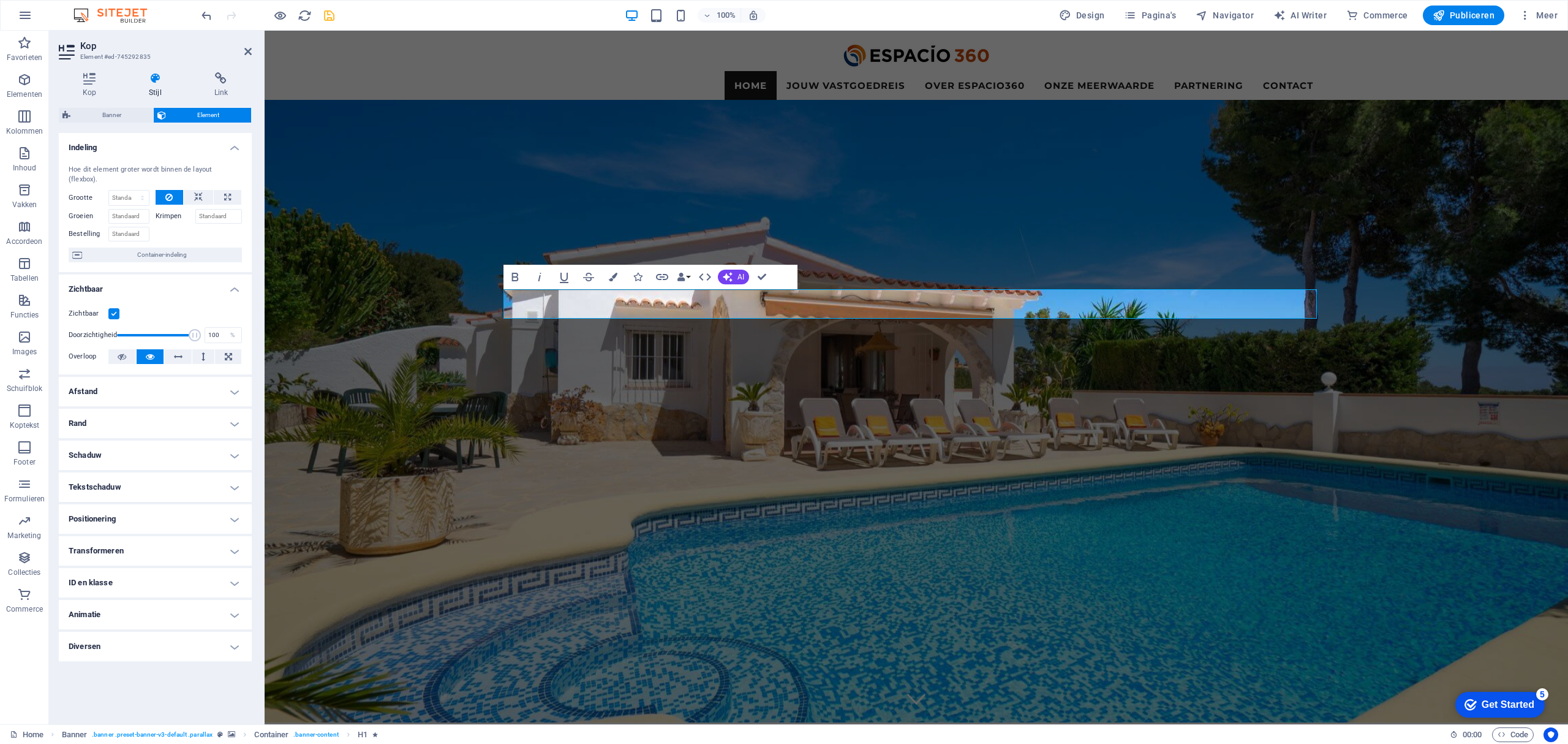
click at [120, 480] on h4 "Tekstschaduw" at bounding box center [155, 487] width 193 height 29
click at [113, 537] on button "Kleur" at bounding box center [115, 532] width 14 height 14
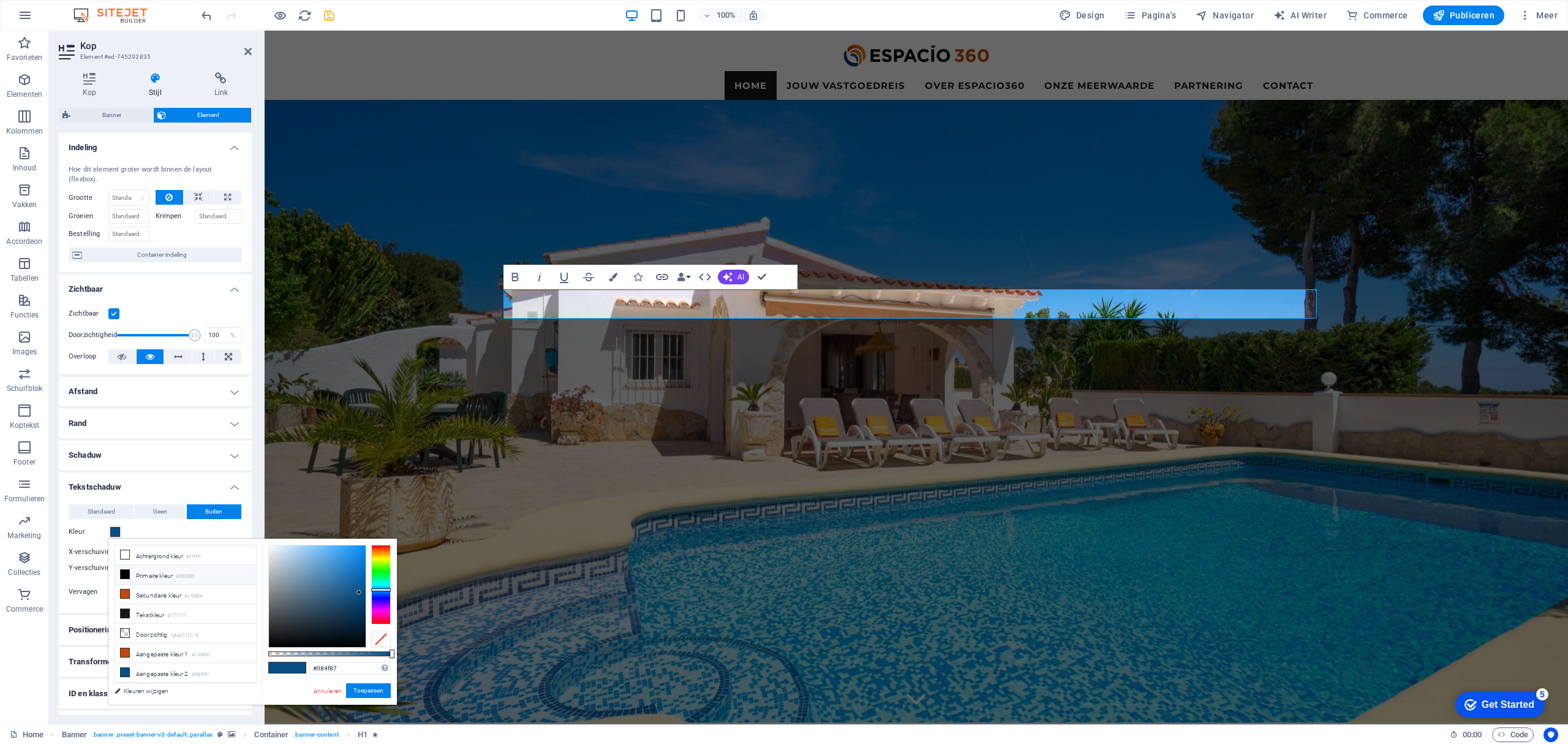
click at [126, 576] on icon at bounding box center [125, 574] width 9 height 9
type input "#000000"
click at [366, 692] on button "Toepassen" at bounding box center [368, 691] width 45 height 15
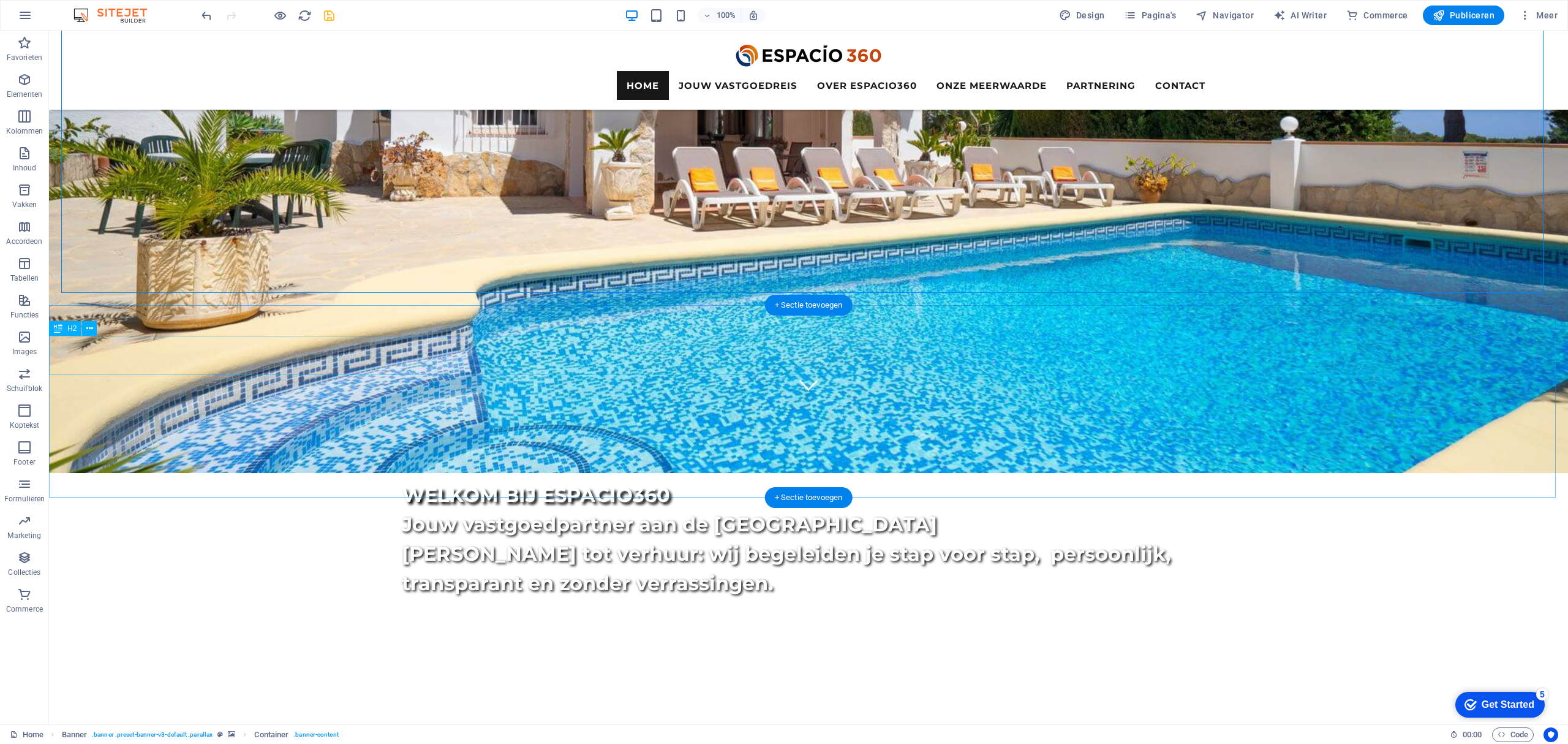
scroll to position [490, 0]
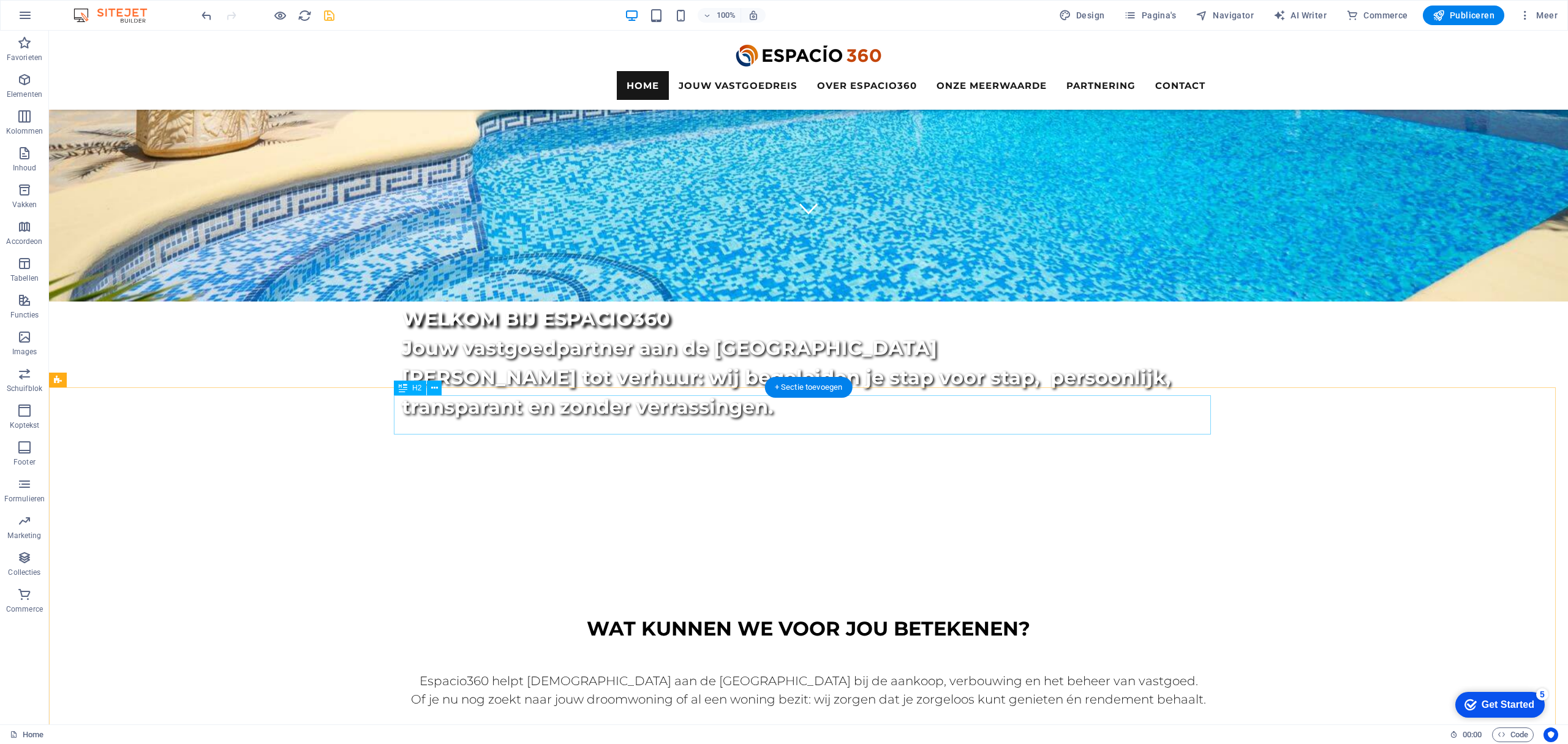
click at [714, 614] on div "WAT KUNNEN WE VOOR JOU BETEKENEN?" at bounding box center [808, 628] width 1519 height 29
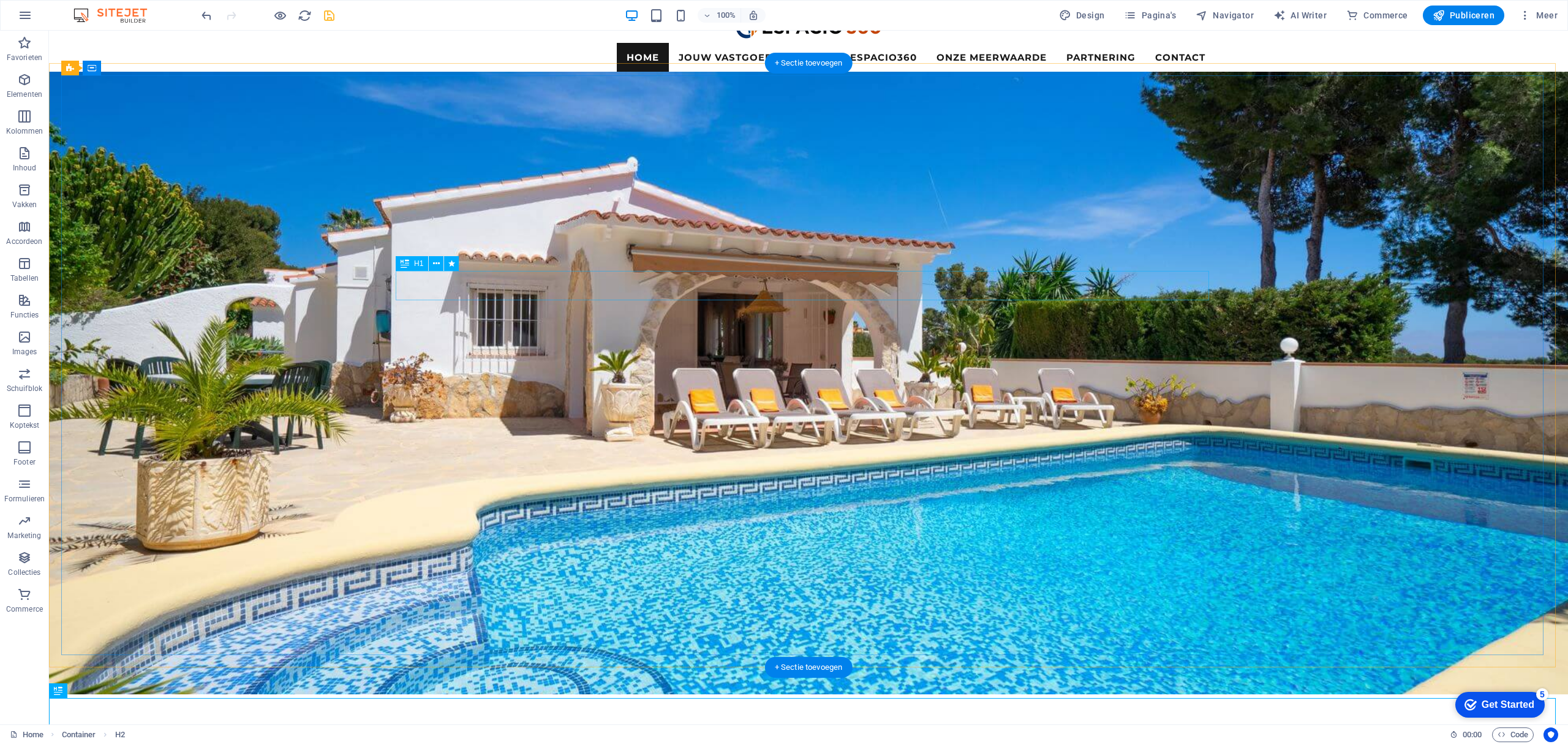
scroll to position [0, 0]
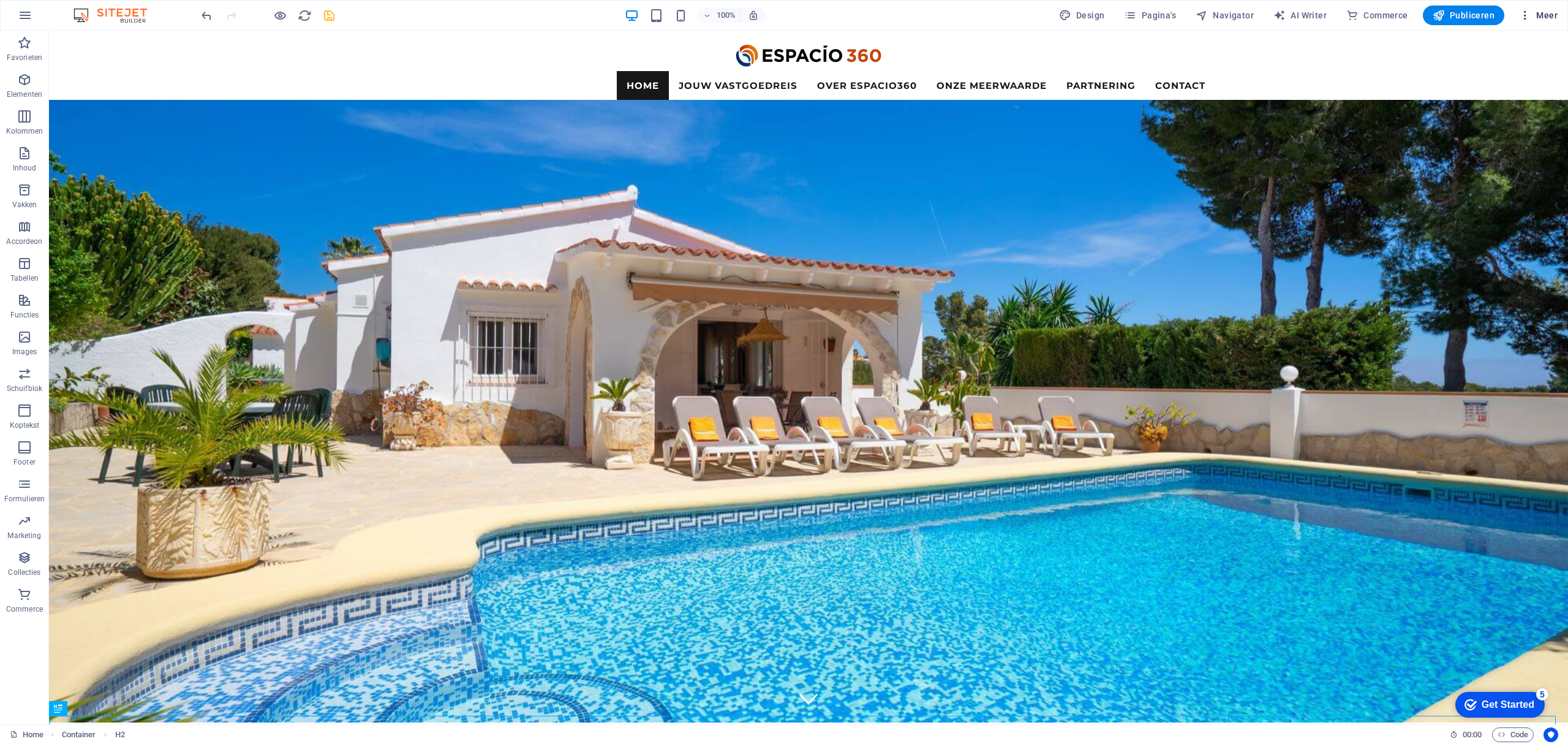
click at [1547, 16] on span "Meer" at bounding box center [1538, 16] width 38 height 12
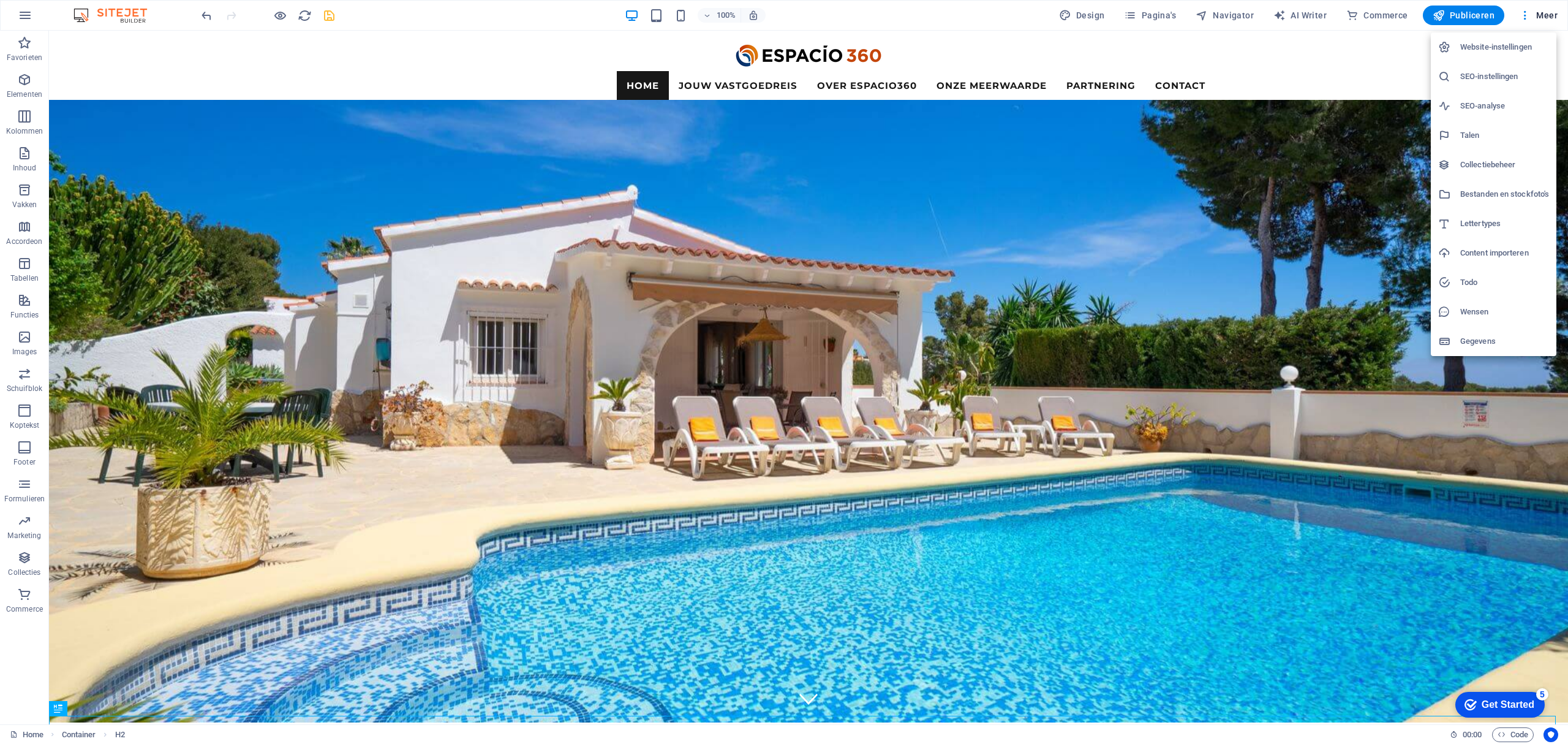
click at [1095, 17] on div at bounding box center [784, 372] width 1568 height 744
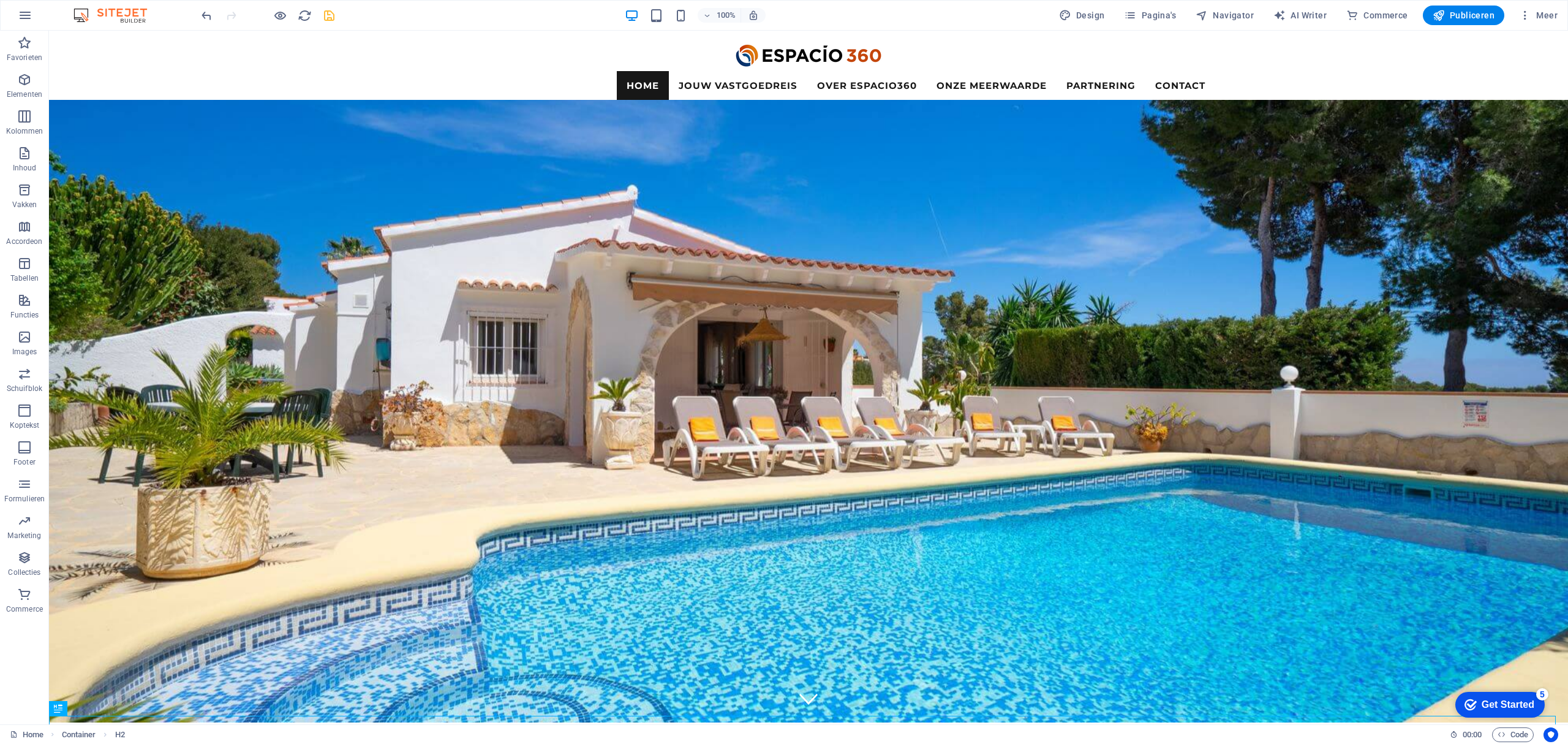
click at [0, 0] on span "Design" at bounding box center [0, 0] width 0 height 0
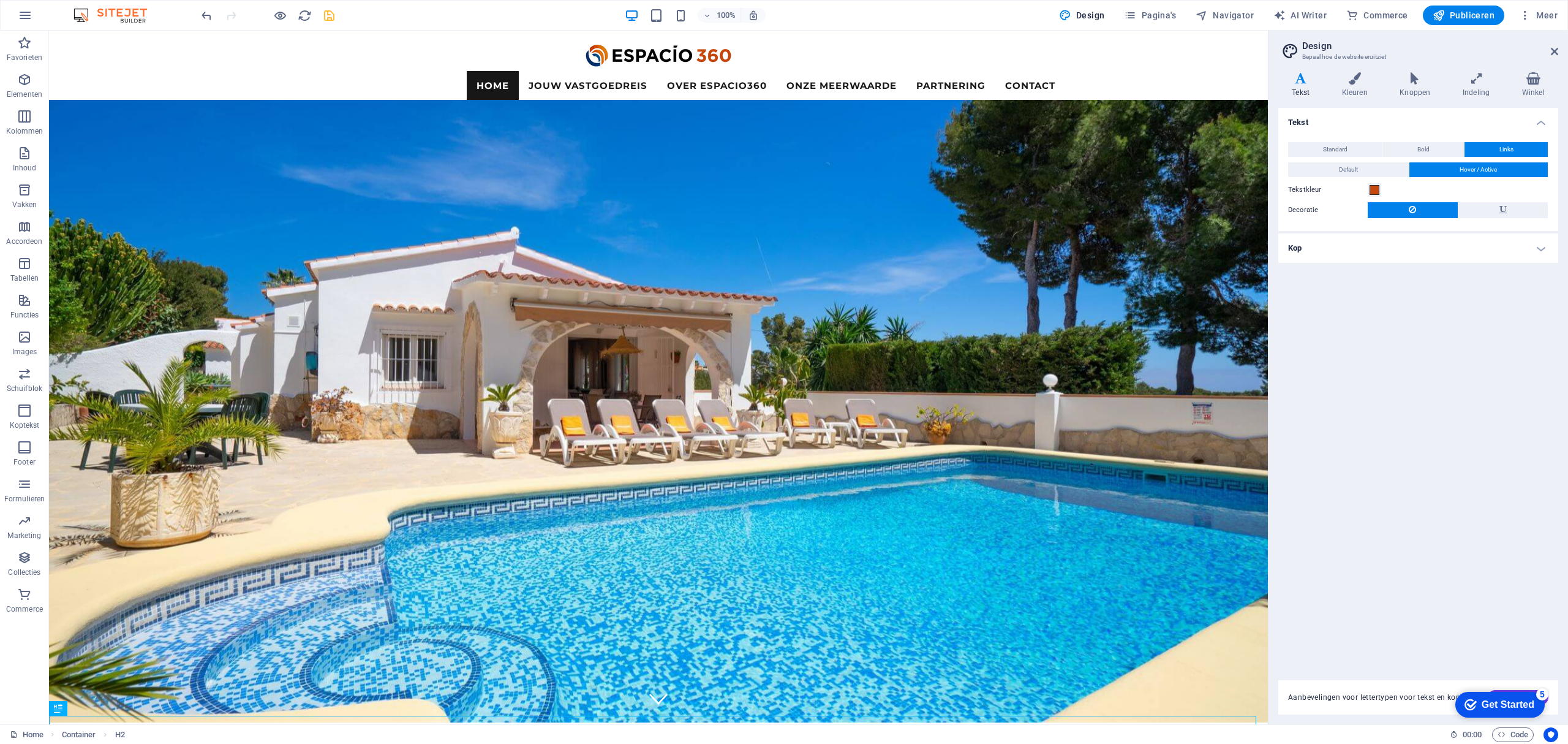
click at [1306, 81] on icon at bounding box center [1301, 79] width 45 height 12
click at [1351, 255] on h4 "Kop" at bounding box center [1419, 248] width 280 height 29
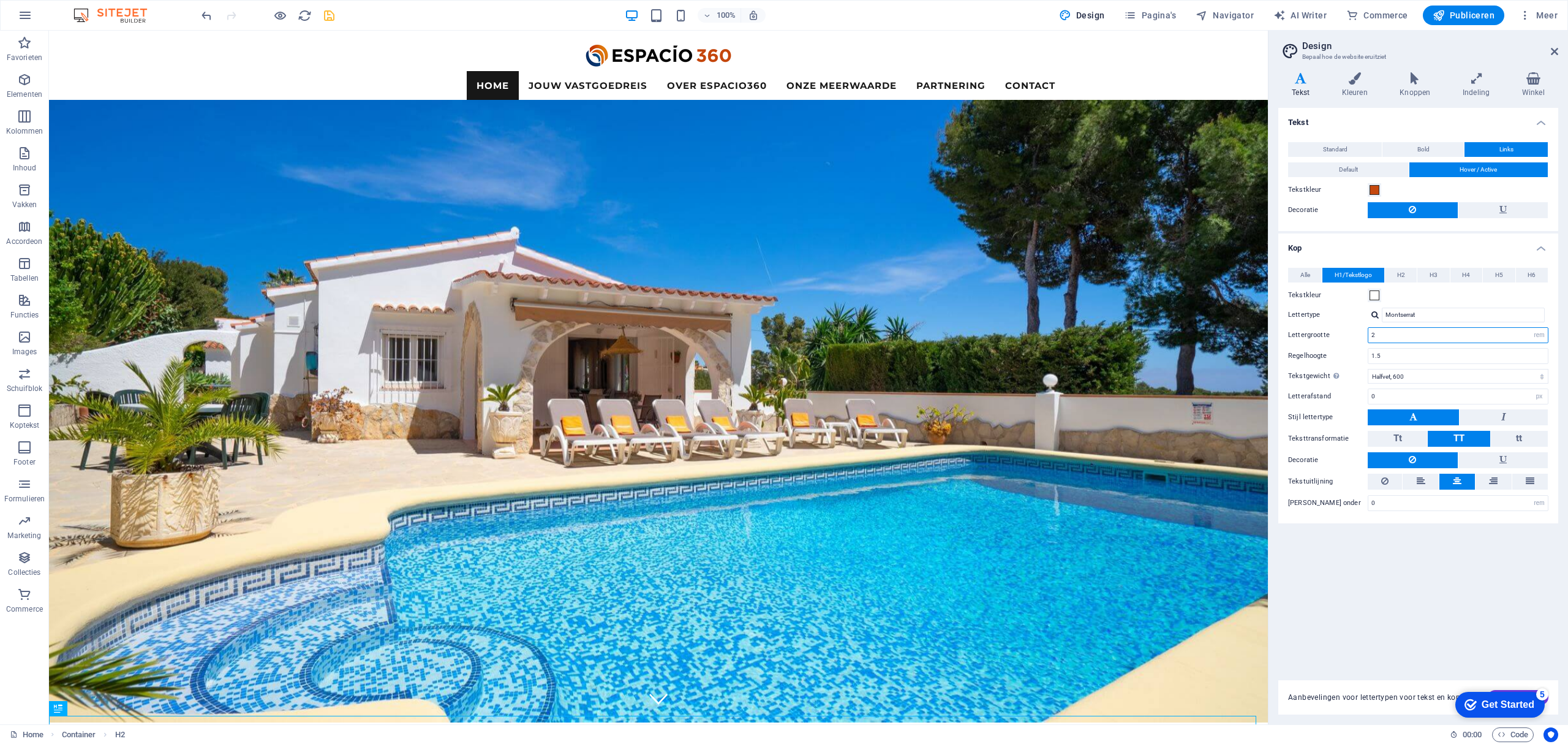
click at [1380, 334] on input "2" at bounding box center [1458, 335] width 180 height 15
type input "3"
click at [1396, 354] on input "1.5" at bounding box center [1458, 356] width 180 height 15
click at [330, 13] on icon "save" at bounding box center [329, 16] width 14 height 14
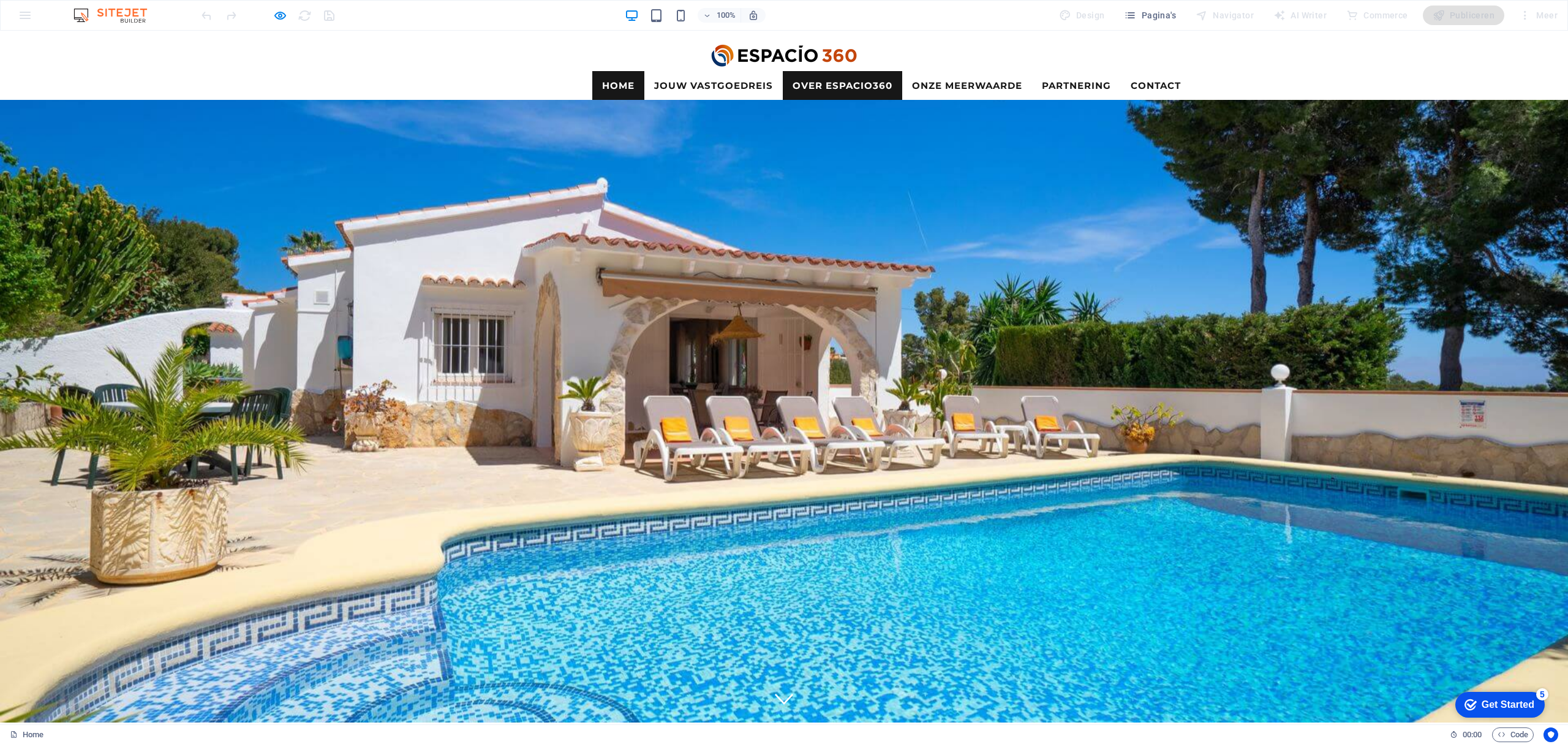
click at [816, 71] on link "Over Espacio360" at bounding box center [842, 86] width 120 height 29
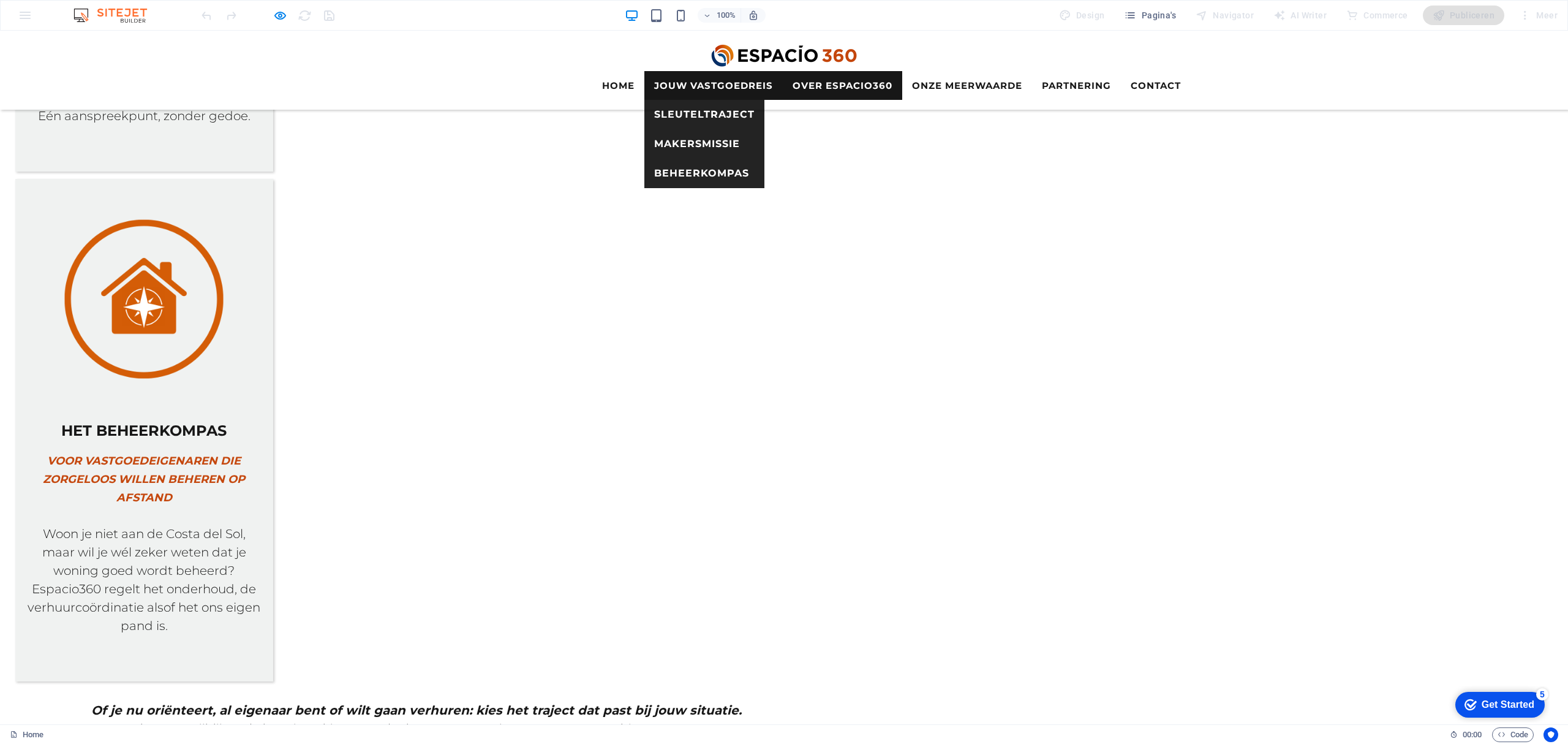
click at [745, 71] on link "Jouw vastgoedreis" at bounding box center [713, 86] width 138 height 29
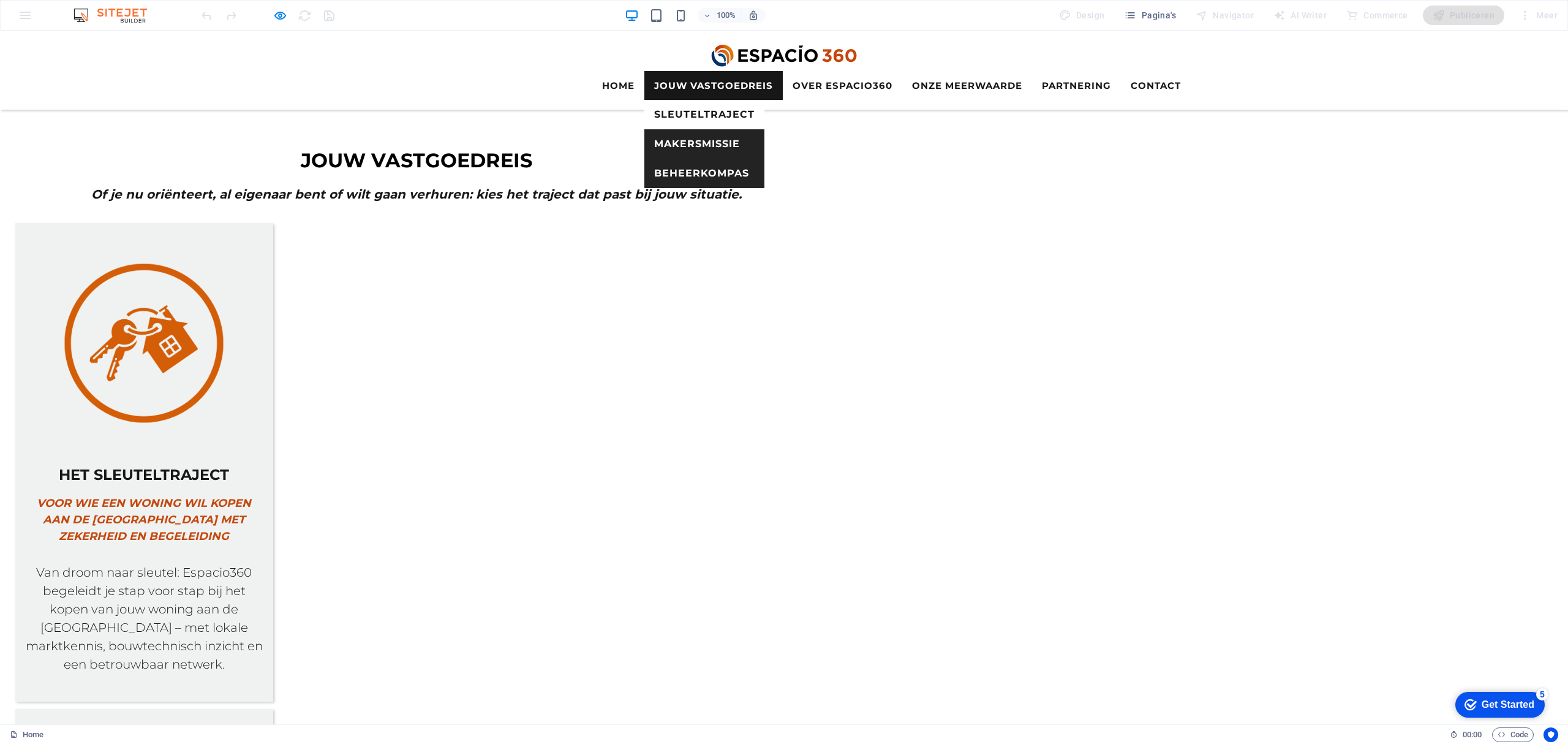
scroll to position [797, 0]
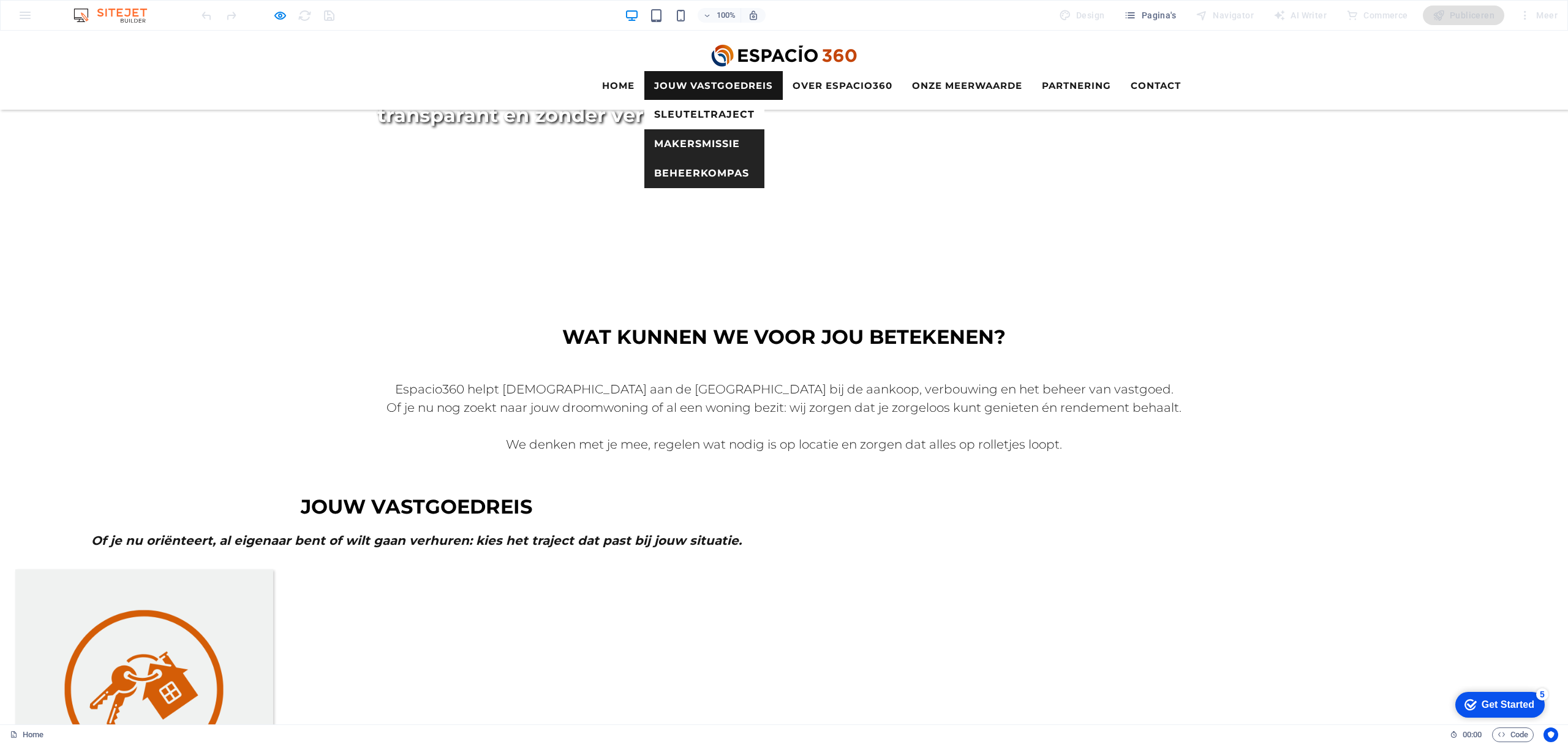
click at [709, 100] on link "Sleuteltraject" at bounding box center [705, 114] width 120 height 29
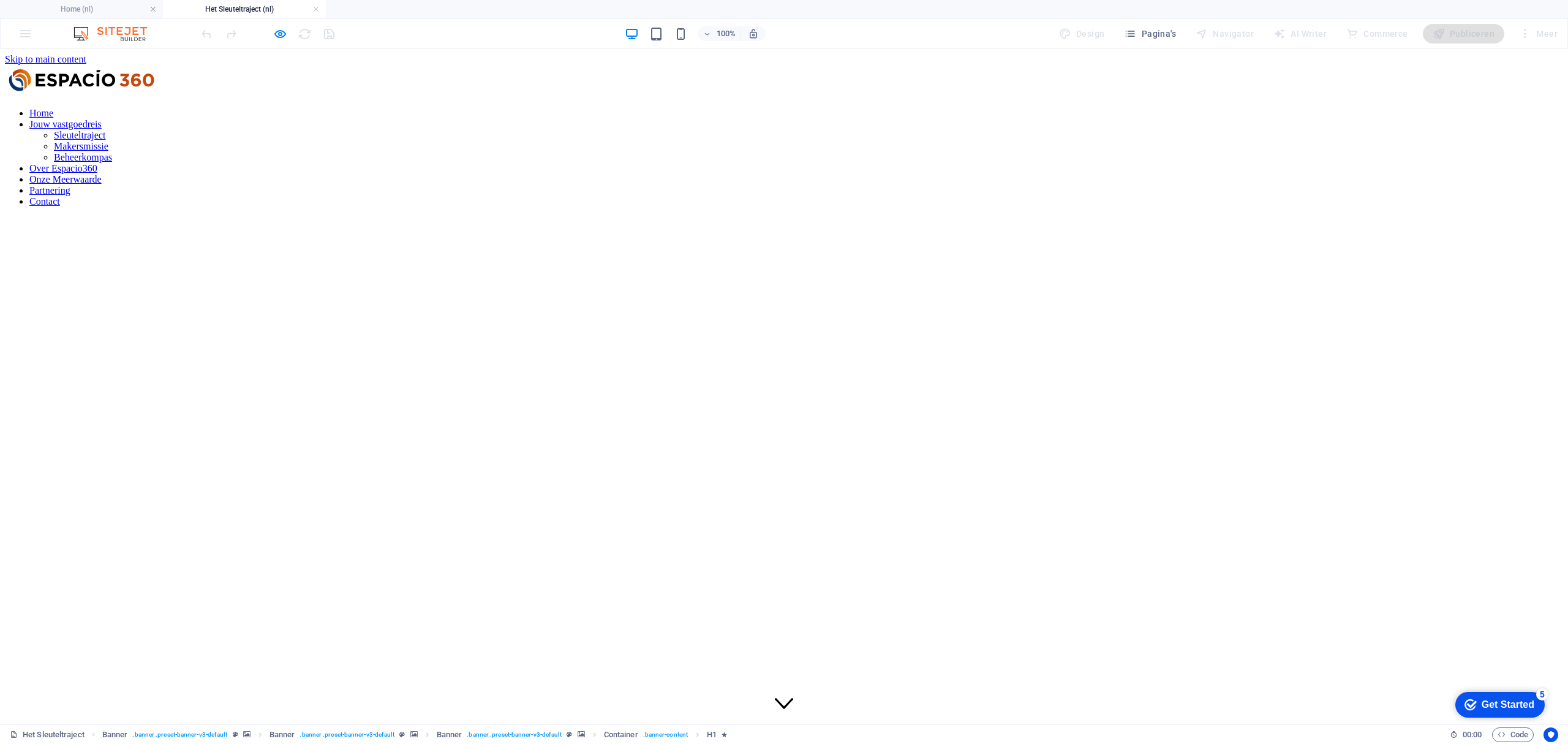
scroll to position [0, 0]
click at [610, 108] on nav "Home Jouw vastgoedreis Sleuteltraject Makersmissie Beheerkompas Over Espacio360…" at bounding box center [784, 157] width 1558 height 99
click at [81, 2] on h4 "Home (nl)" at bounding box center [81, 9] width 163 height 14
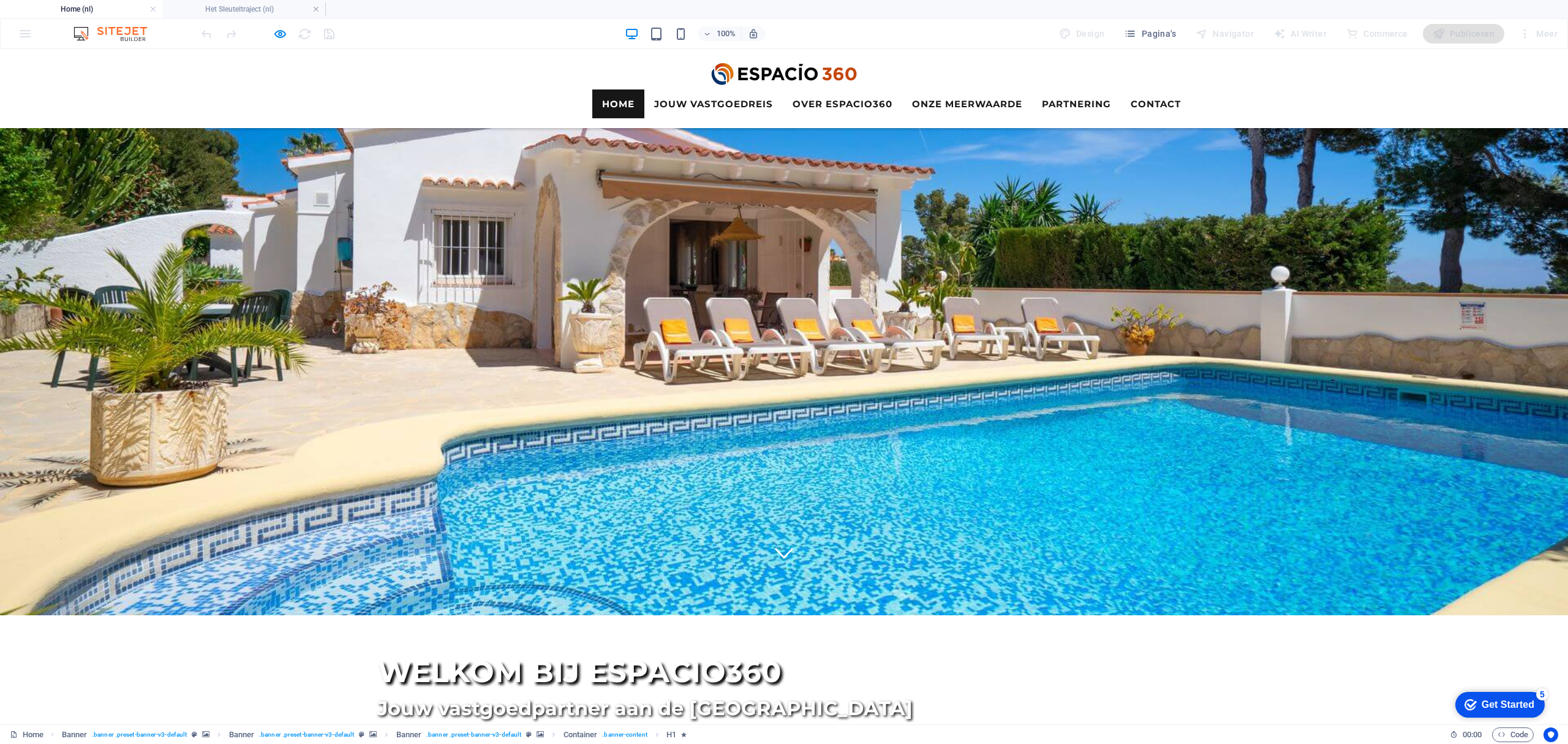
scroll to position [6, 0]
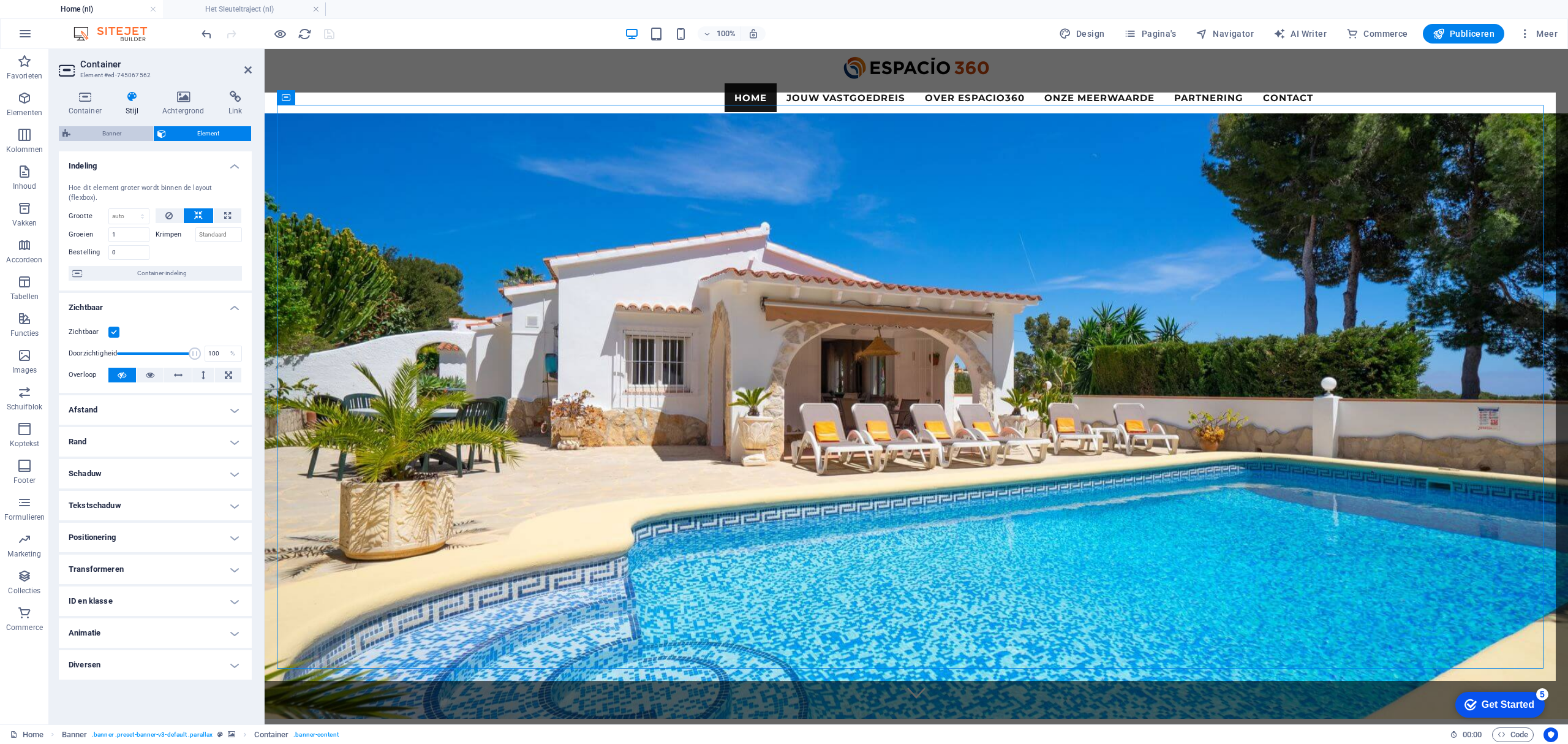
click at [121, 131] on span "Banner" at bounding box center [112, 134] width 76 height 15
select select "rem"
select select "px"
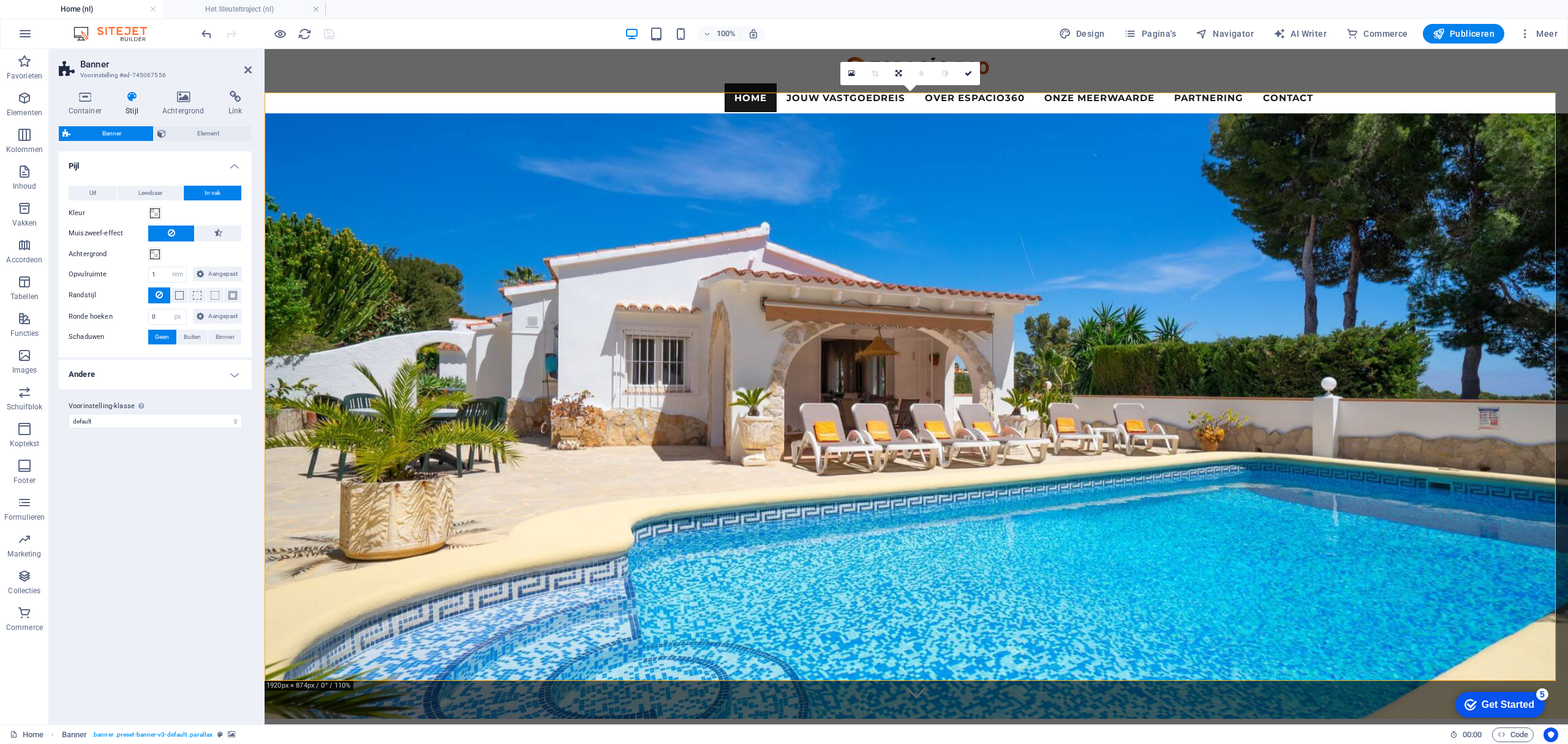
click at [133, 94] on icon at bounding box center [132, 97] width 32 height 12
click at [183, 99] on icon at bounding box center [183, 97] width 61 height 12
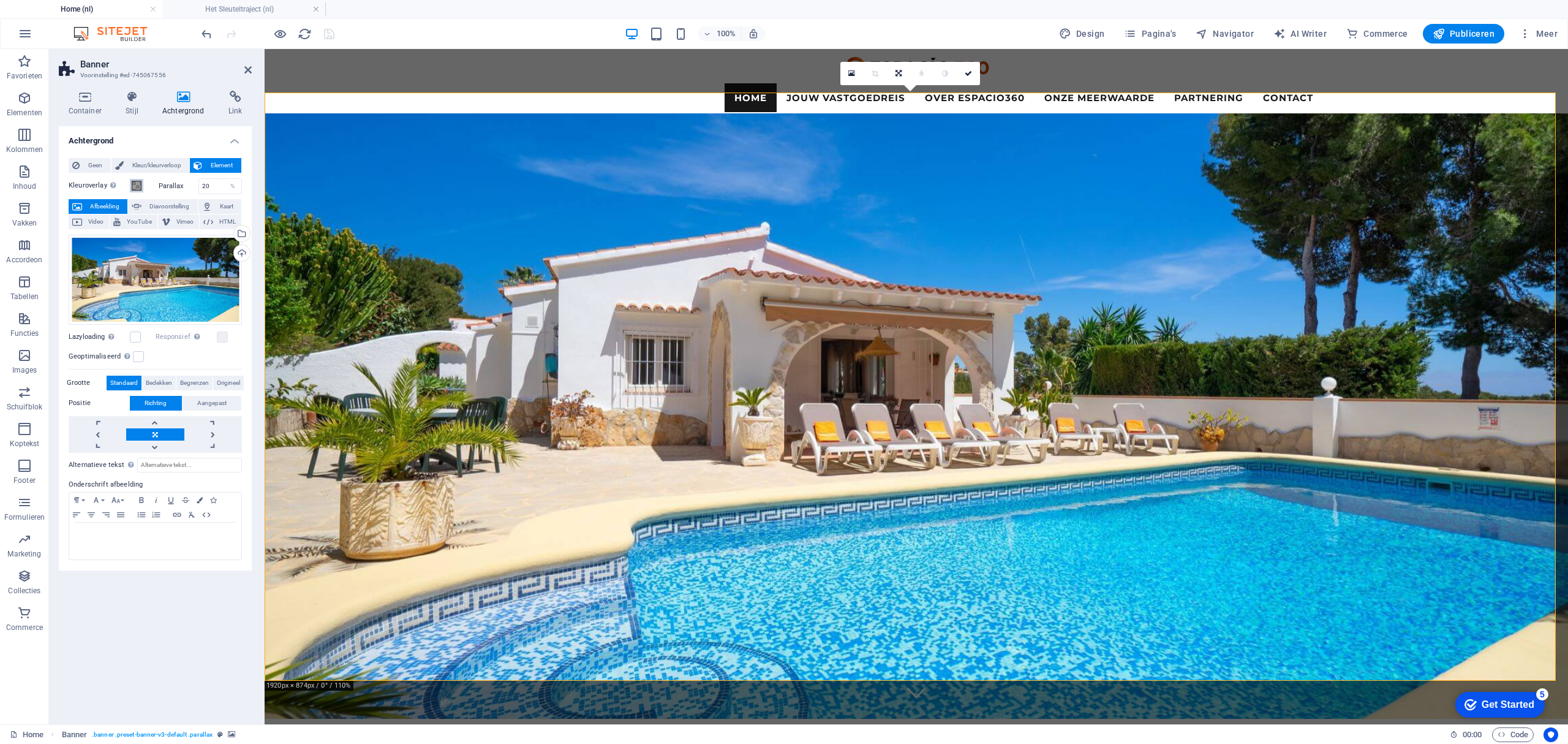
click at [139, 181] on span at bounding box center [136, 186] width 10 height 10
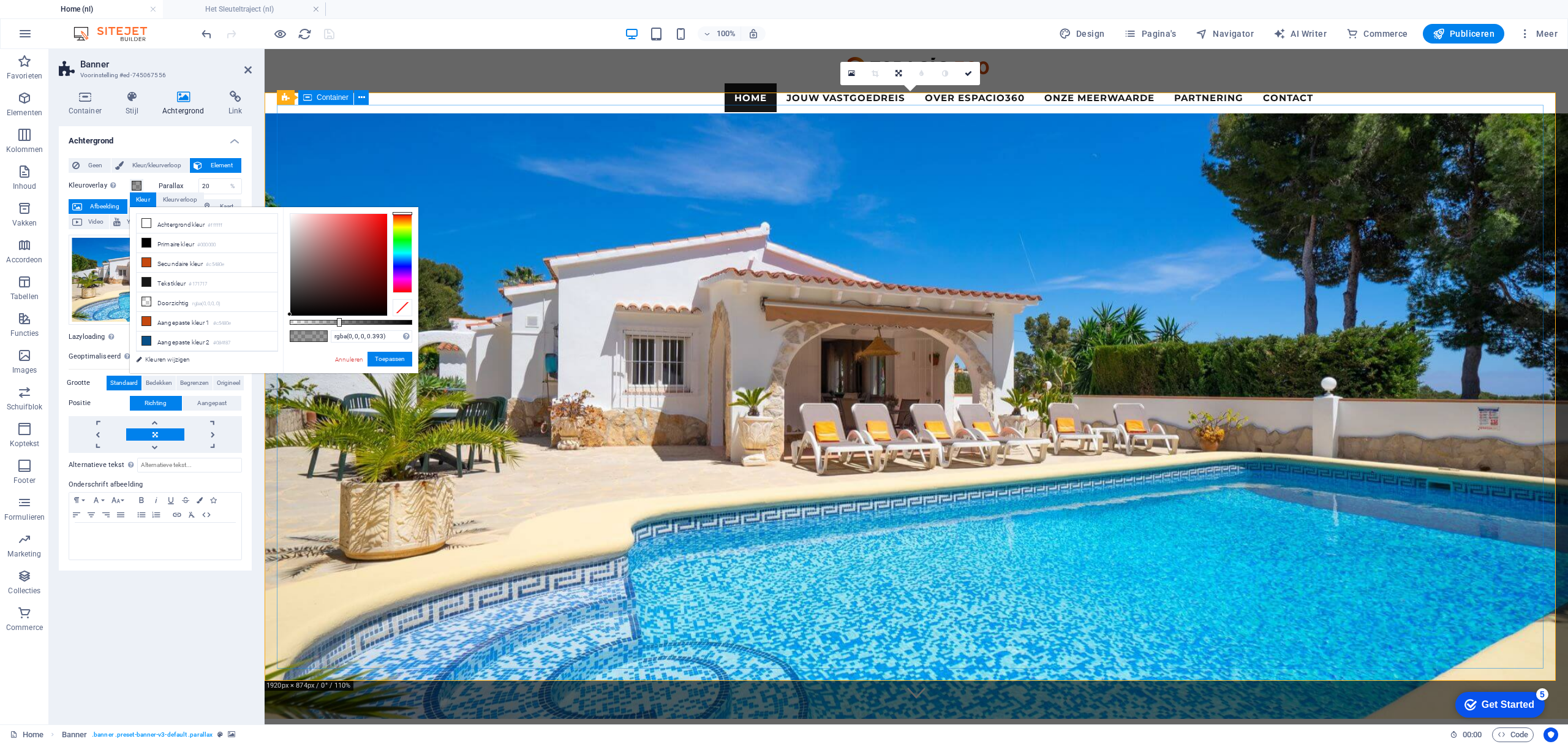
click at [275, 172] on figure at bounding box center [916, 416] width 1303 height 605
click at [271, 7] on h4 "Het Sleuteltraject (nl)" at bounding box center [244, 9] width 163 height 14
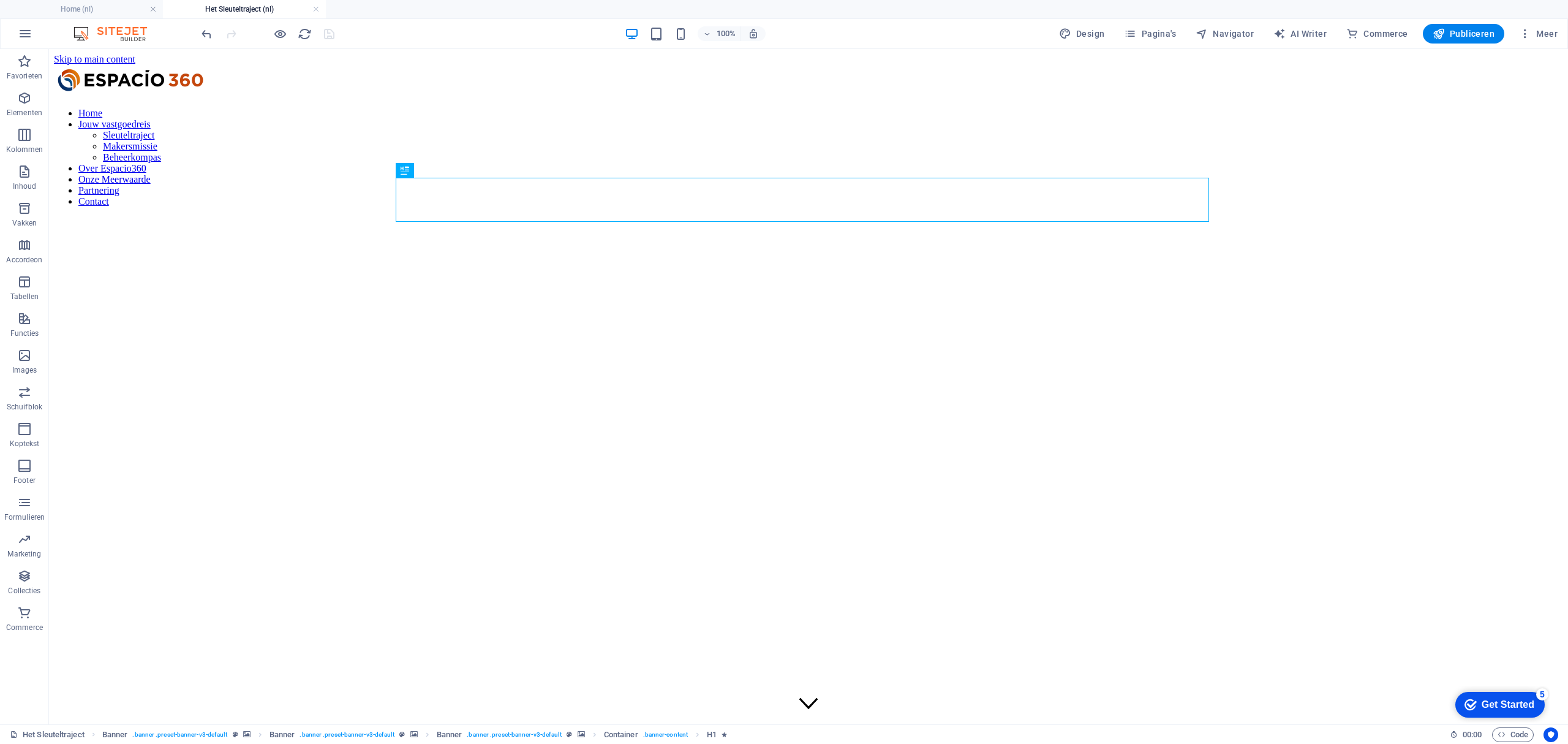
scroll to position [0, 0]
click at [1461, 35] on span "Publiceren" at bounding box center [1464, 33] width 62 height 12
